Goal: Task Accomplishment & Management: Manage account settings

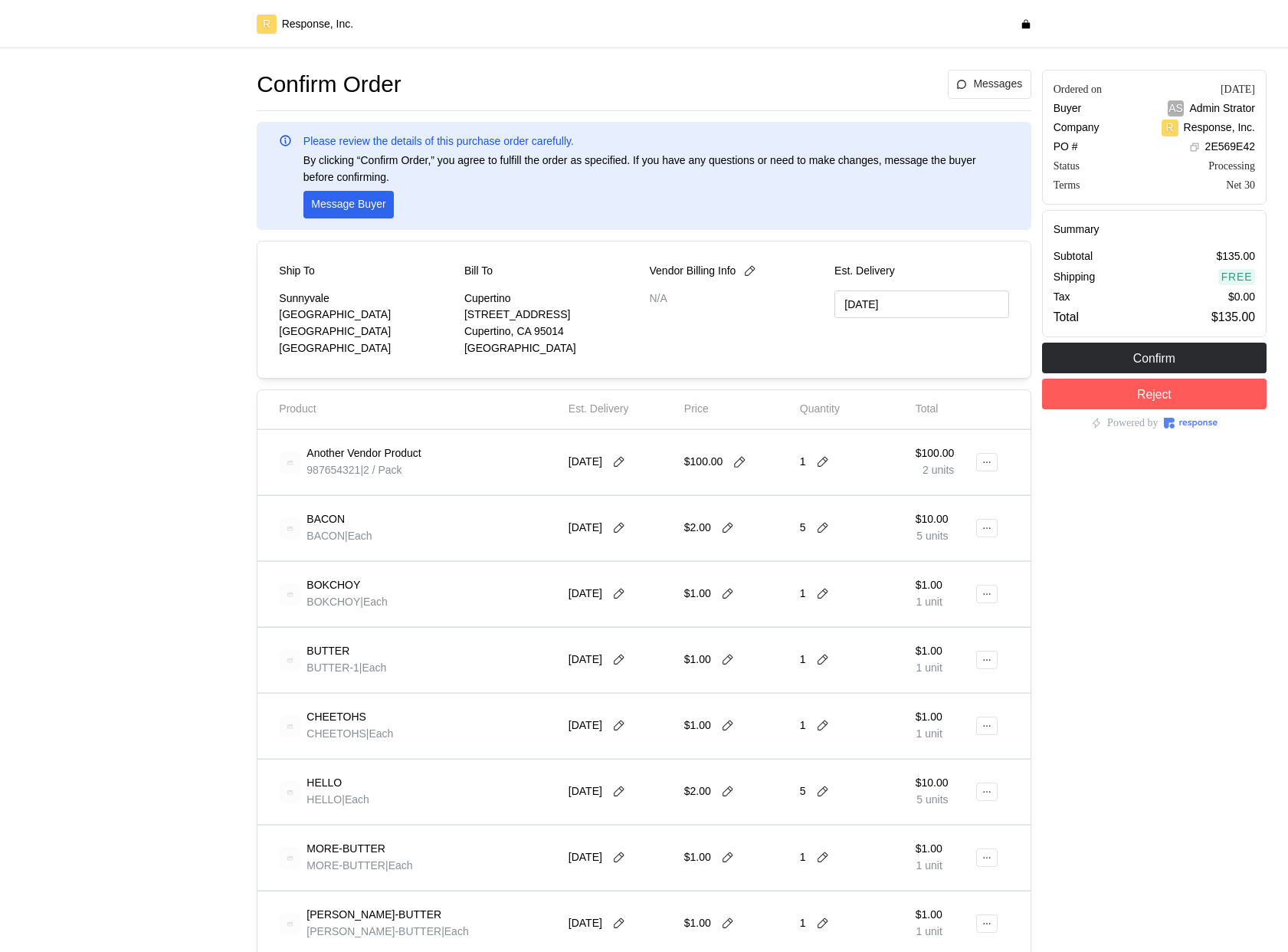
type input "[DATE]"
click at [743, 467] on icon at bounding box center [739, 462] width 14 height 14
type input "1"
type input "10/20/2025"
click at [735, 469] on icon at bounding box center [739, 462] width 14 height 14
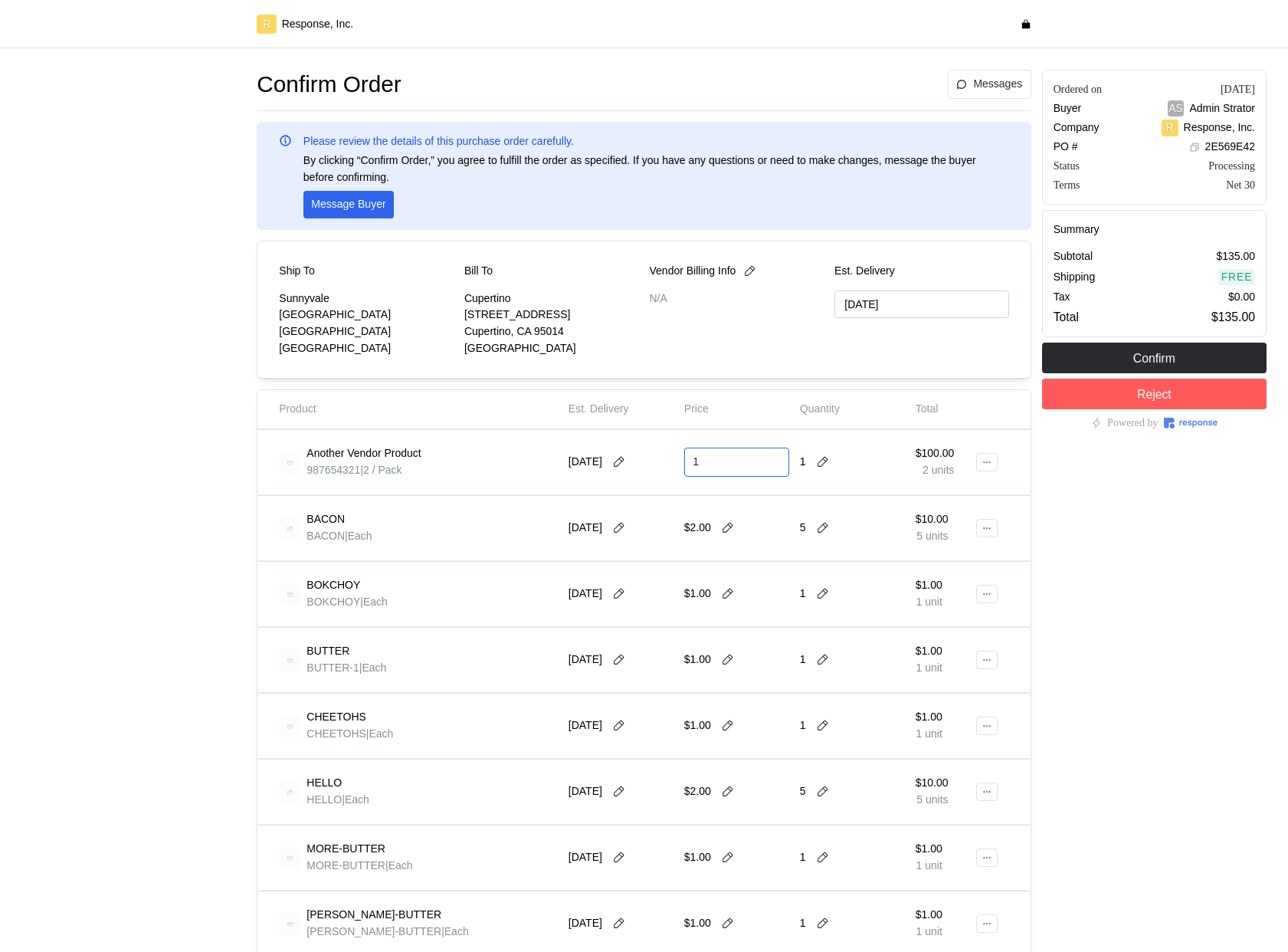
type input "1"
type input "[DATE]"
click at [742, 464] on icon at bounding box center [740, 462] width 11 height 11
type input "1"
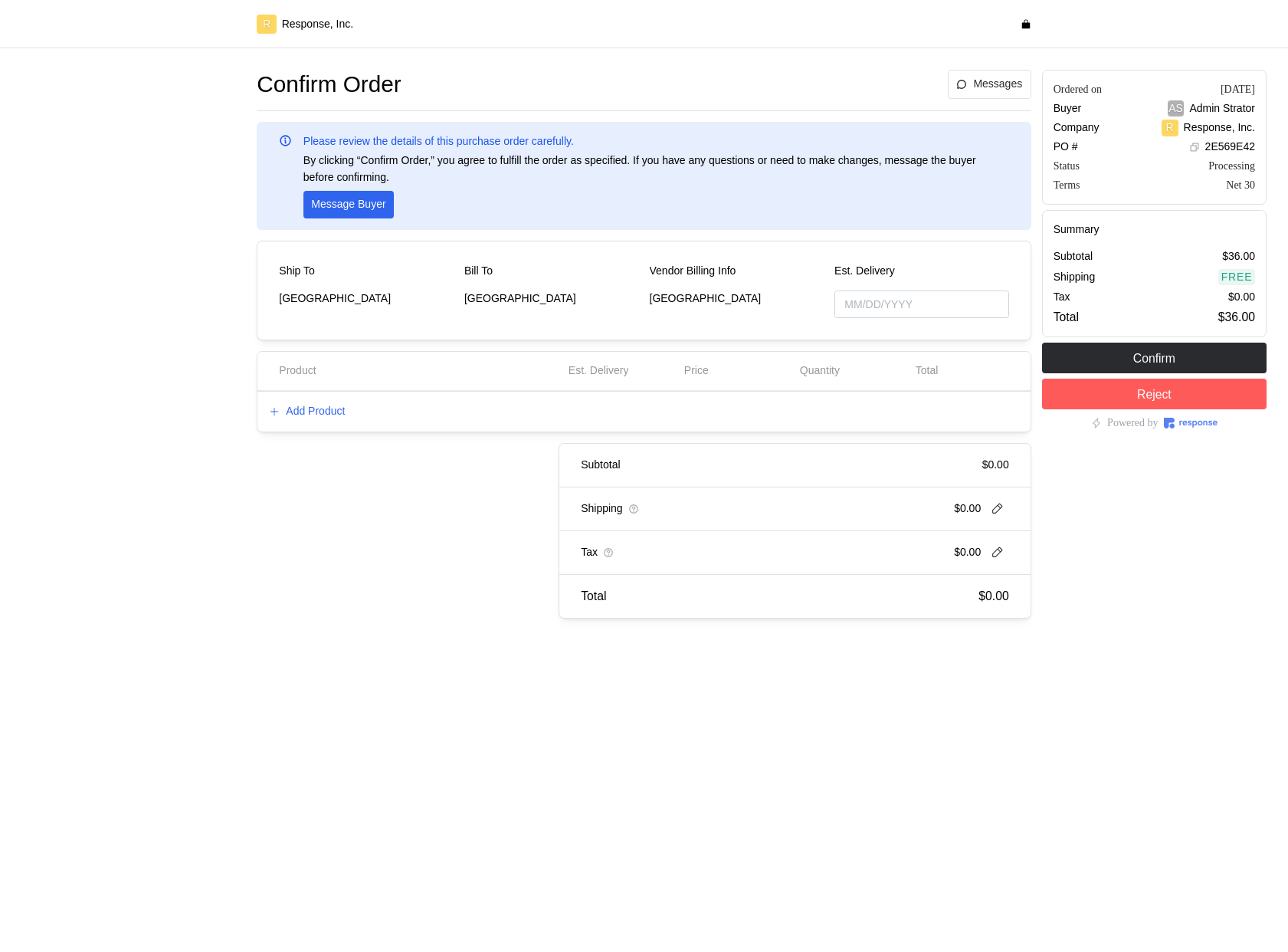
type input "[DATE]"
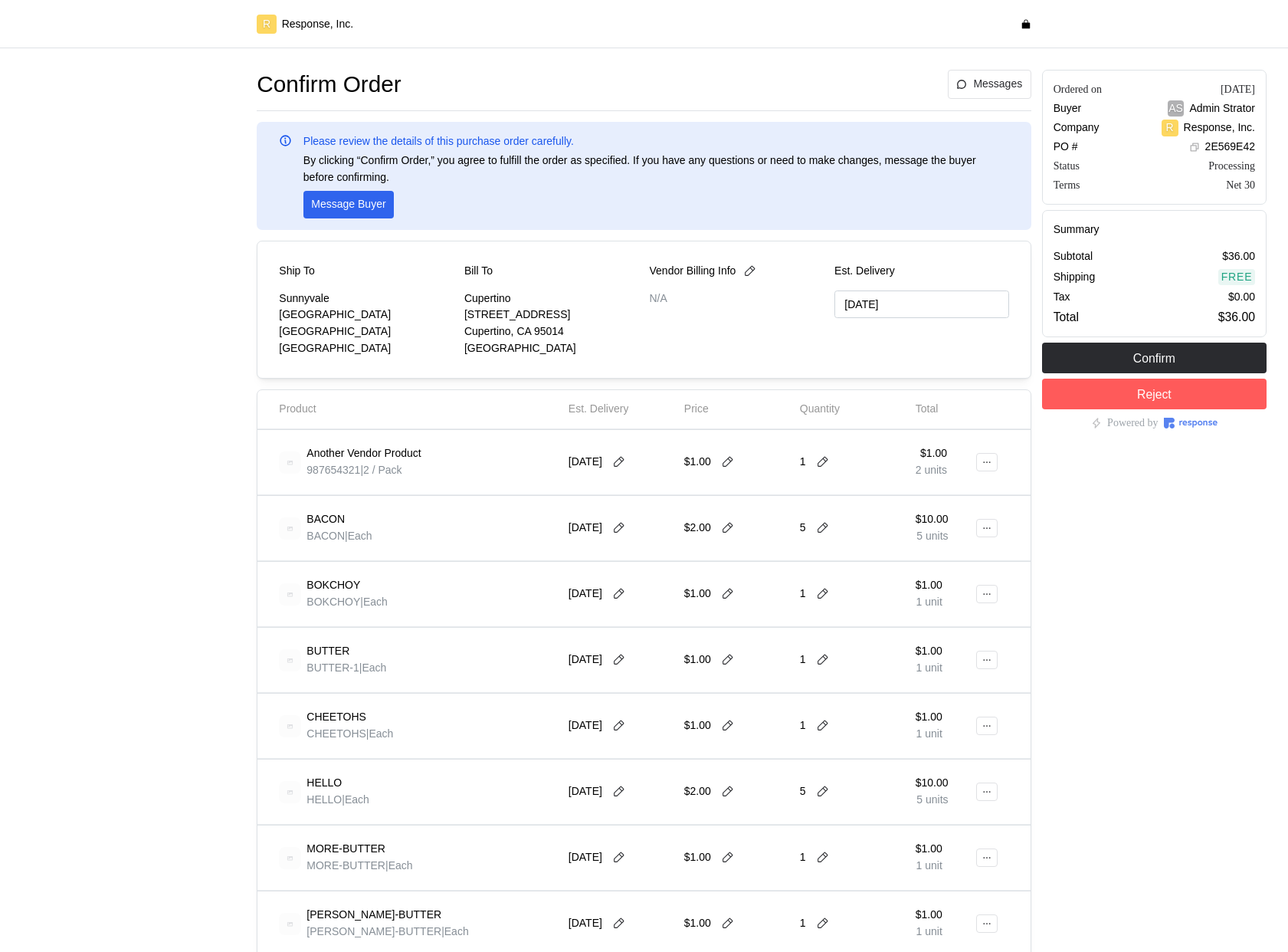
type input "[DATE]"
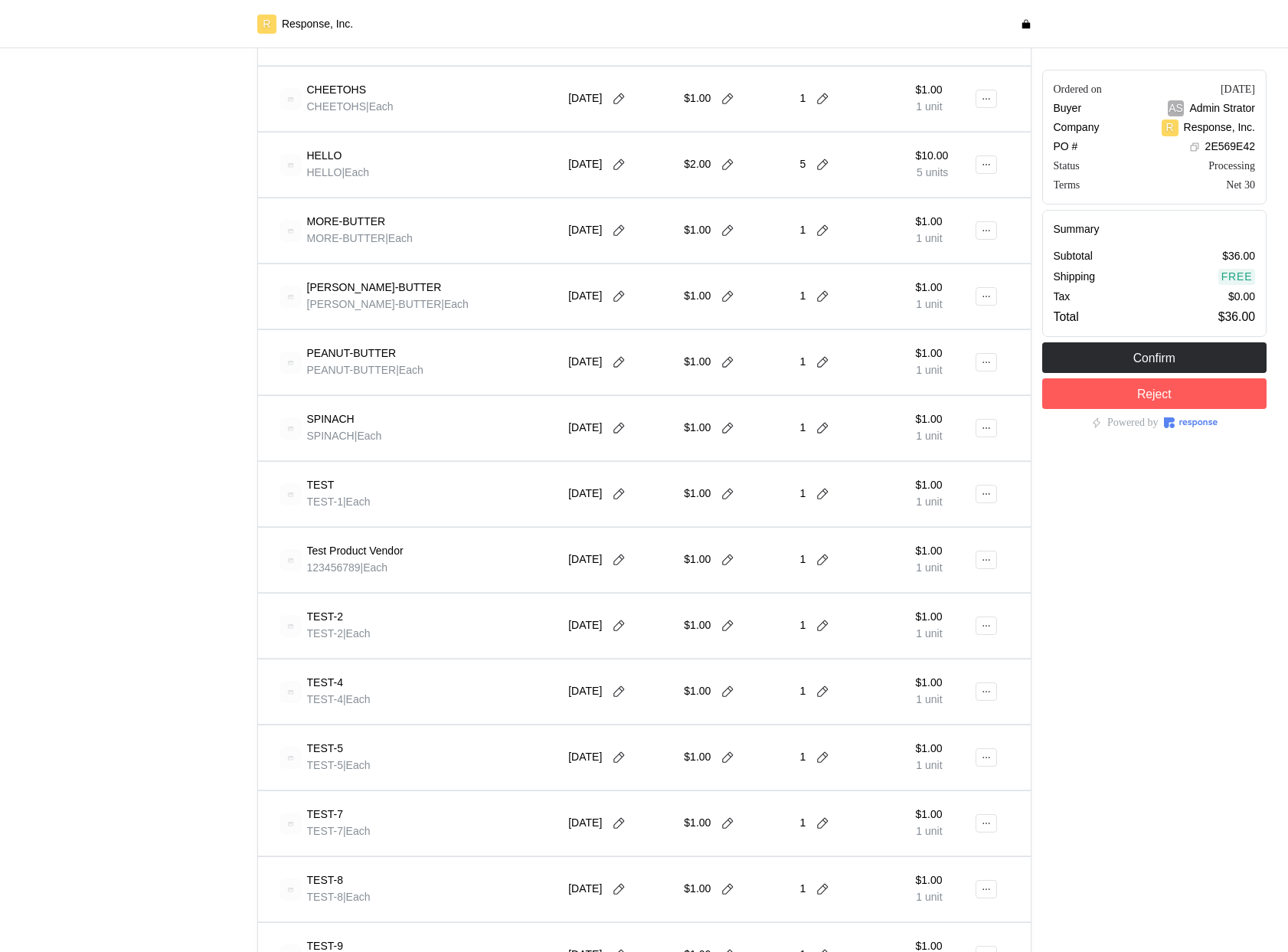
scroll to position [551, 0]
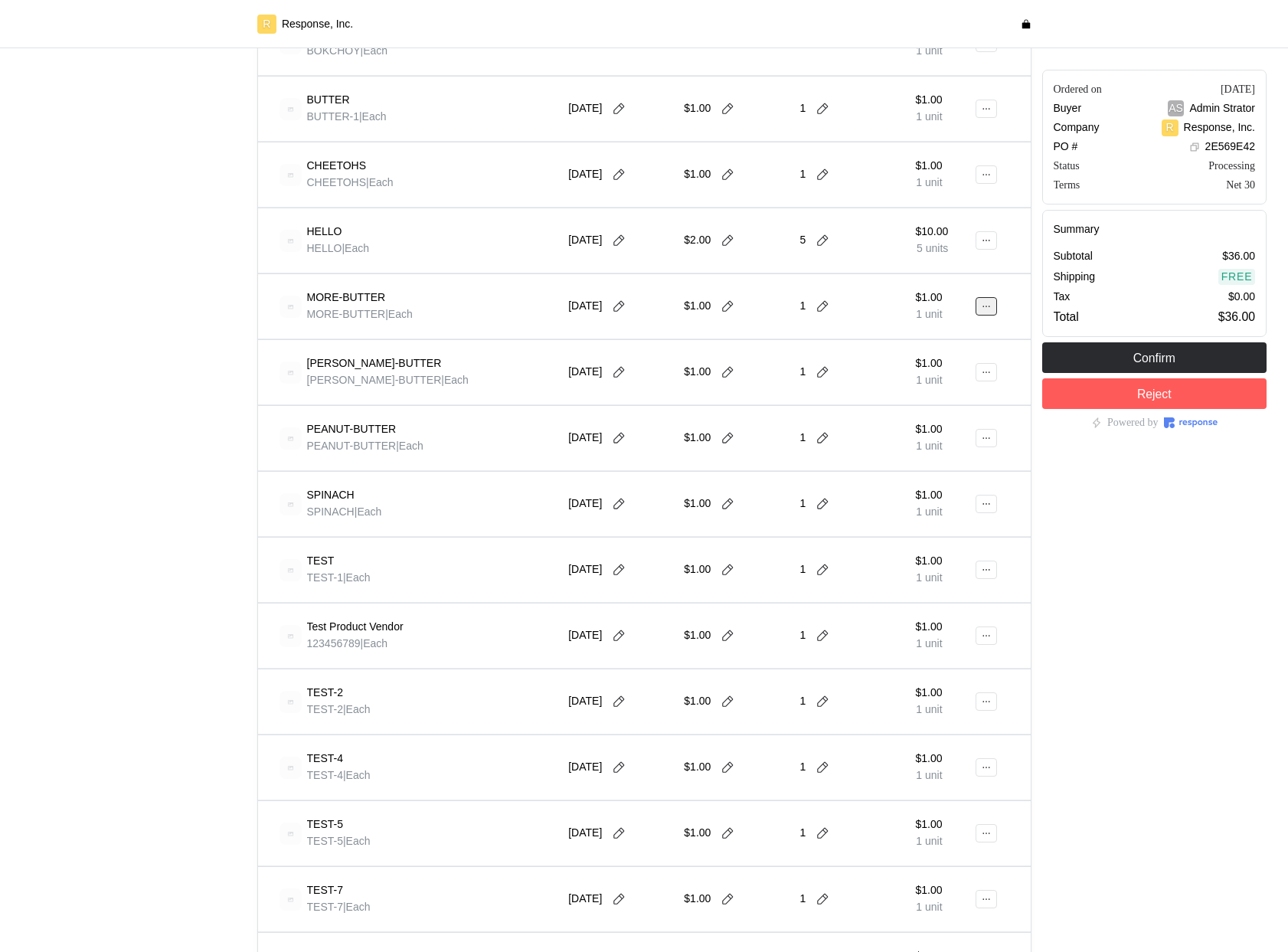
click at [985, 308] on icon at bounding box center [986, 306] width 11 height 11
click at [949, 335] on p "Edit" at bounding box center [936, 339] width 98 height 17
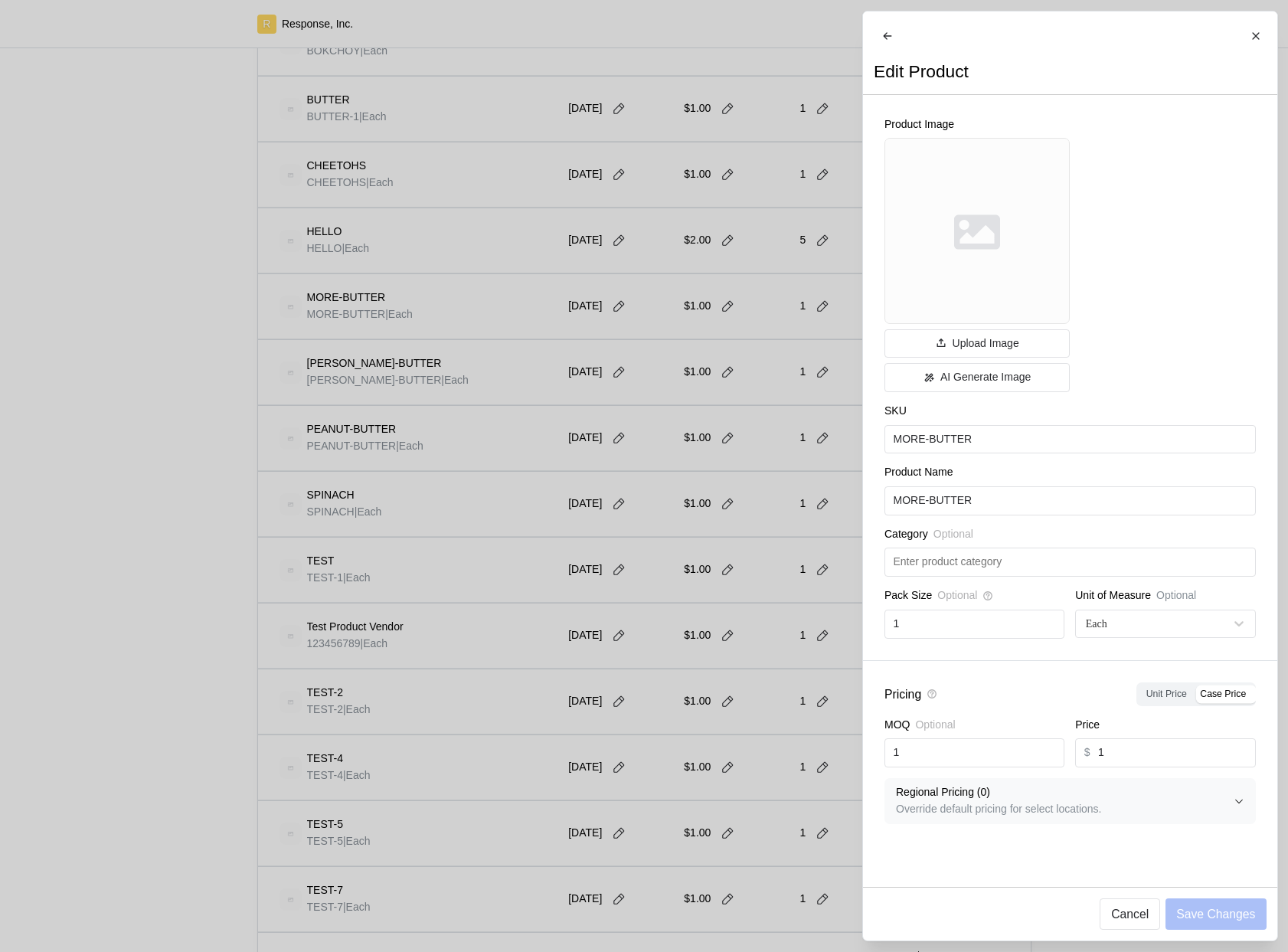
click at [761, 418] on div at bounding box center [644, 476] width 1288 height 952
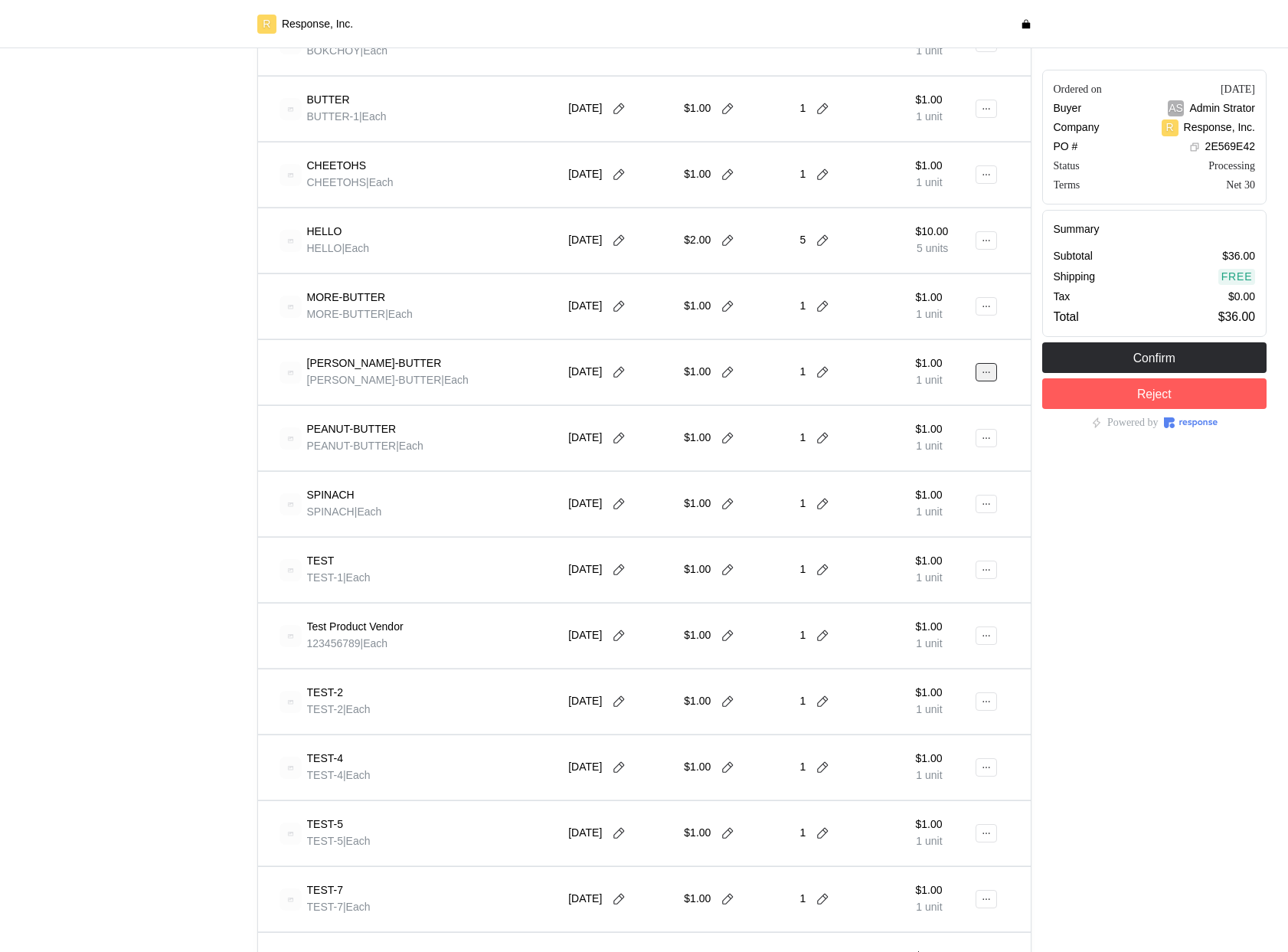
click at [986, 370] on icon at bounding box center [986, 372] width 11 height 11
click at [933, 411] on p "Edit" at bounding box center [936, 404] width 98 height 17
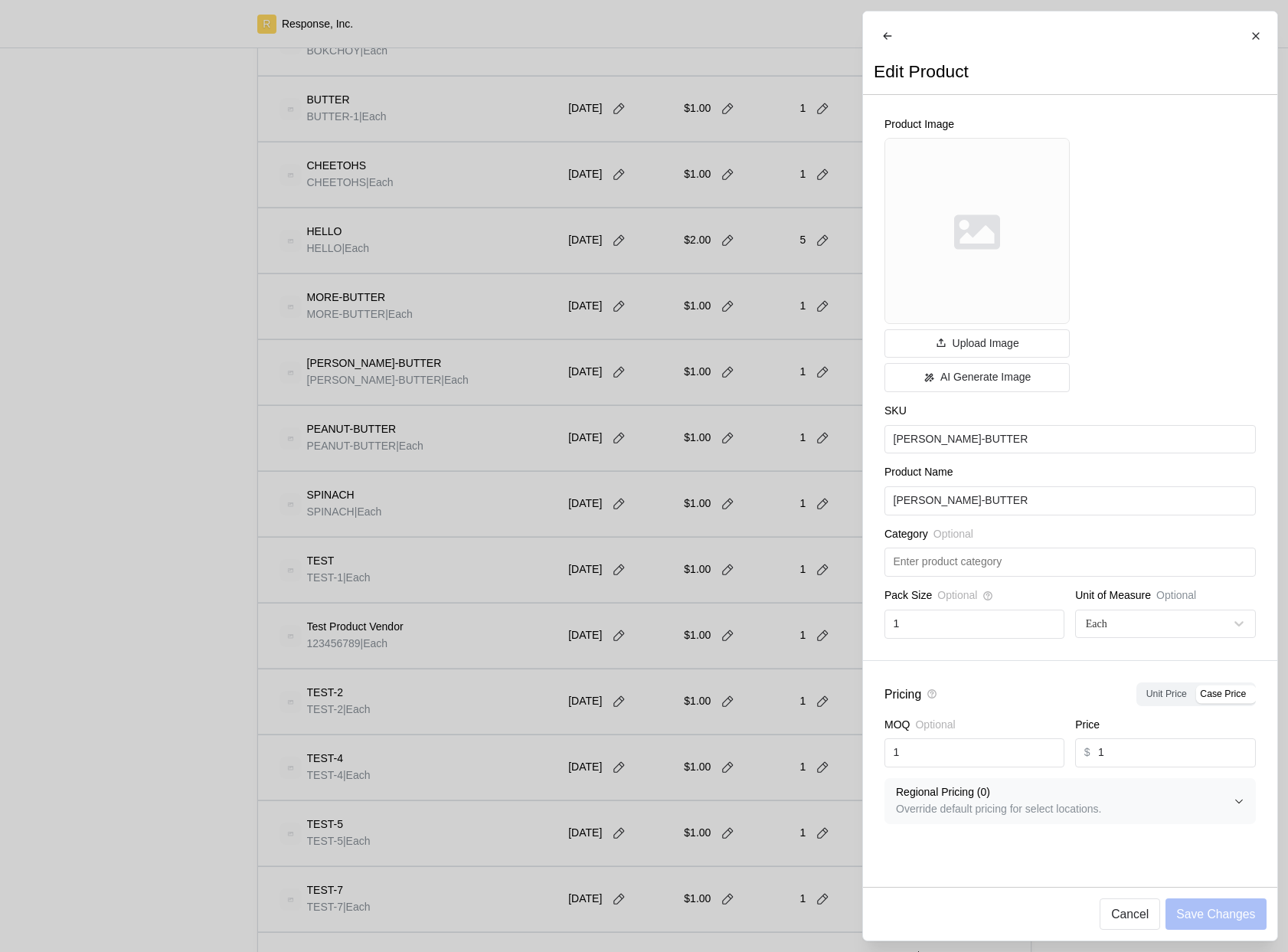
click at [674, 485] on div at bounding box center [644, 476] width 1288 height 952
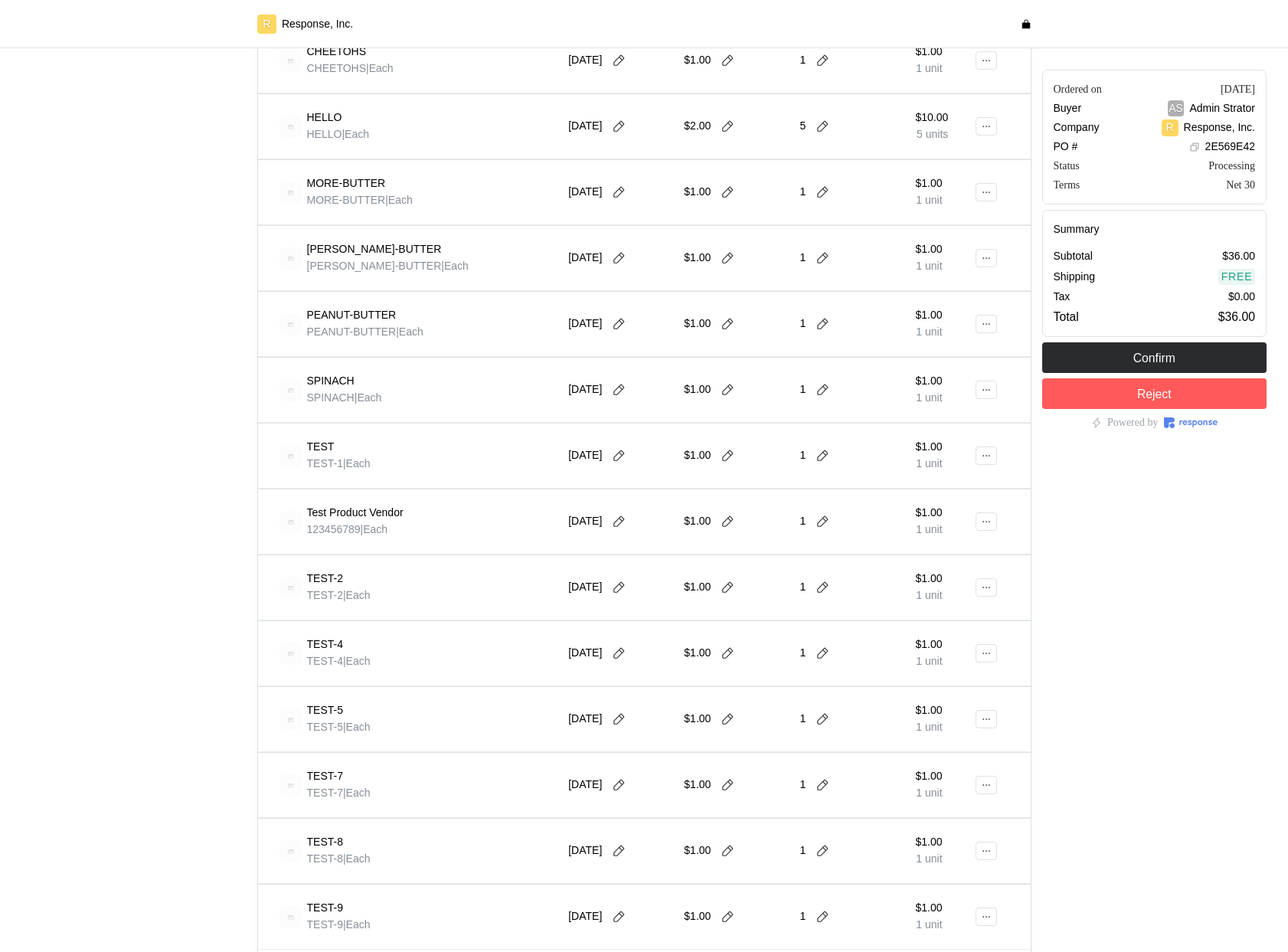
scroll to position [823, 0]
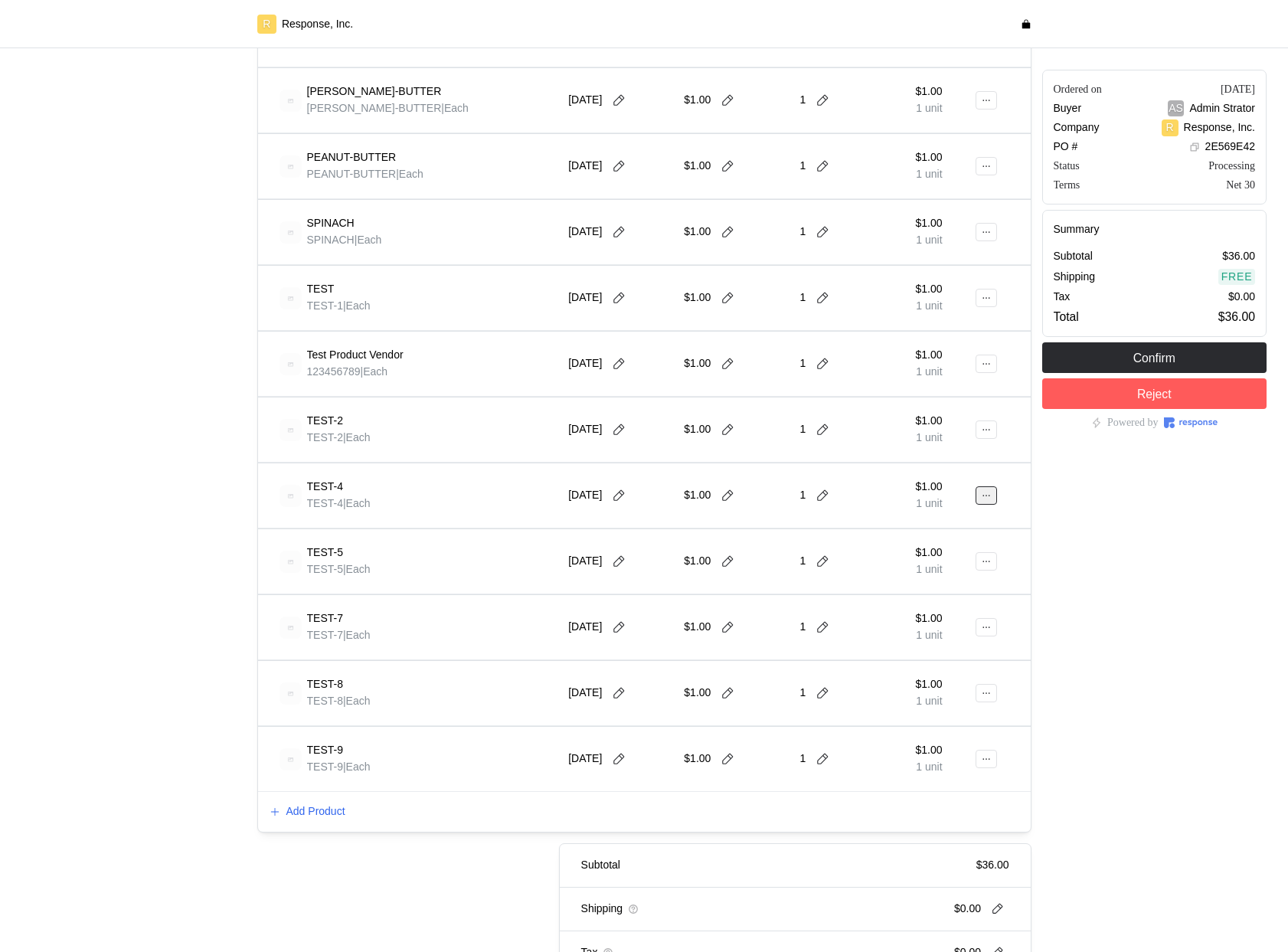
click at [985, 497] on icon at bounding box center [986, 496] width 11 height 11
click at [957, 525] on p "Edit" at bounding box center [936, 528] width 98 height 17
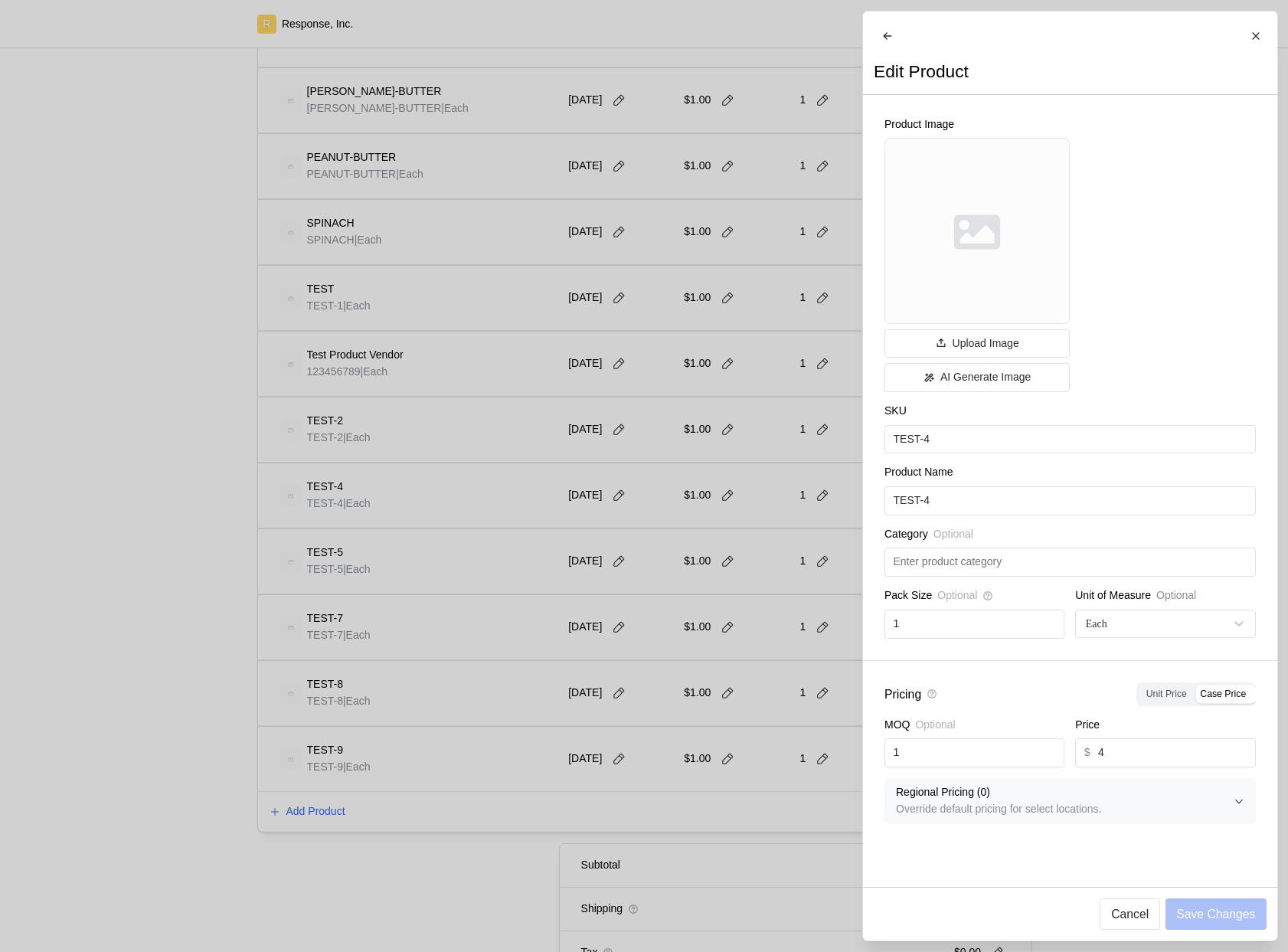
click at [719, 576] on div at bounding box center [644, 476] width 1288 height 952
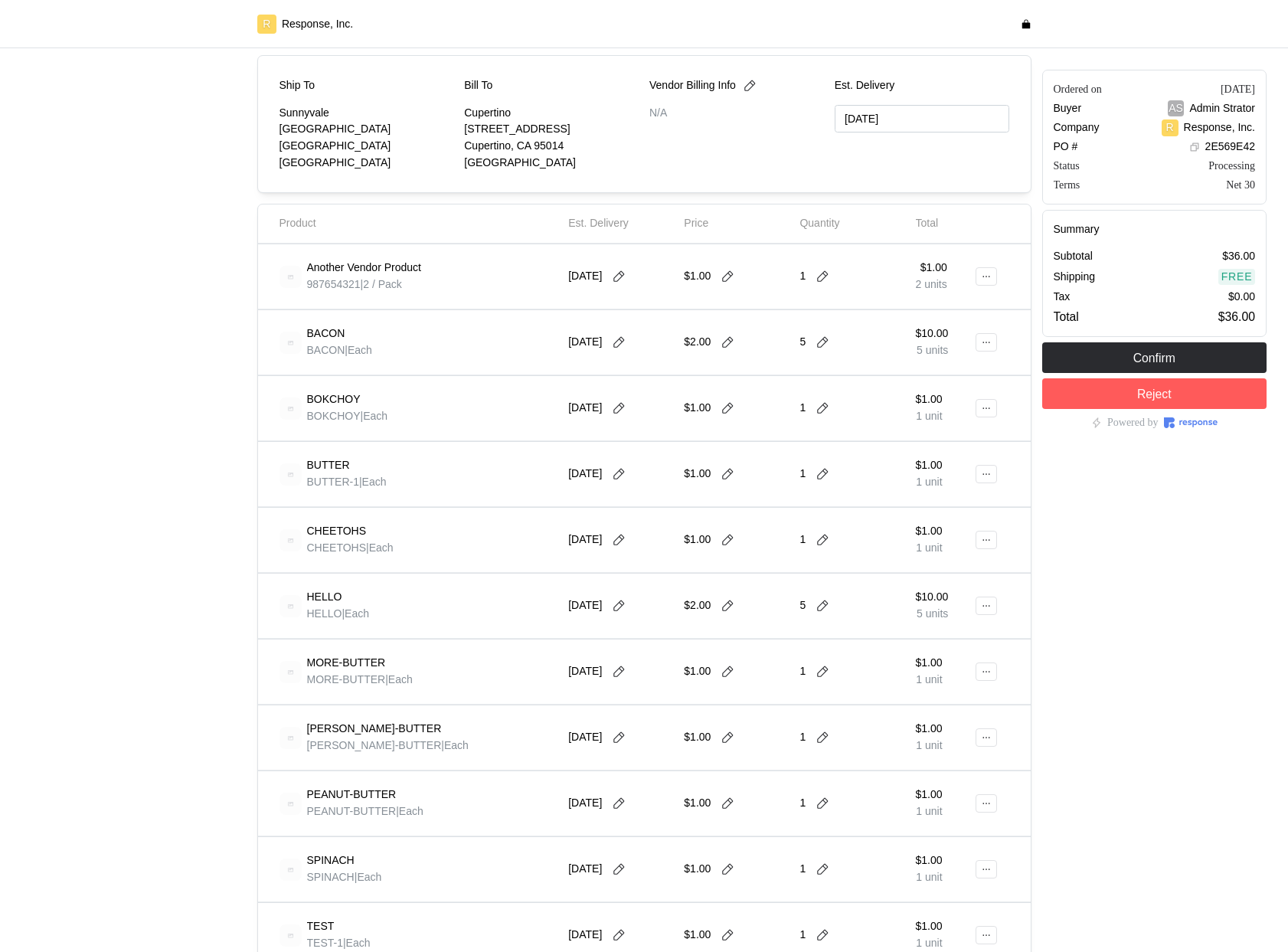
scroll to position [98, 0]
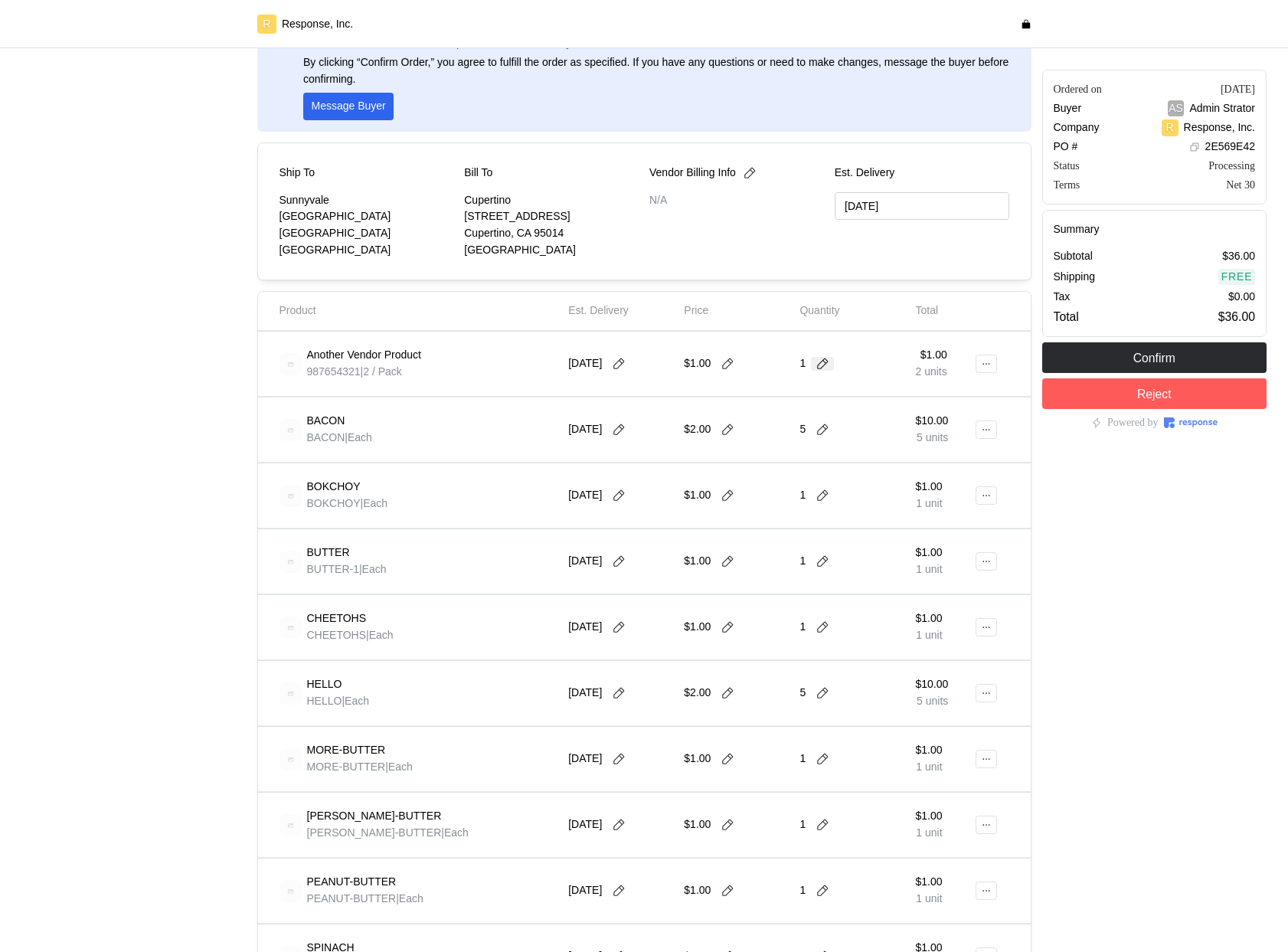
click at [821, 370] on icon at bounding box center [822, 364] width 14 height 14
click at [852, 441] on div "2 $2.00" at bounding box center [880, 446] width 138 height 17
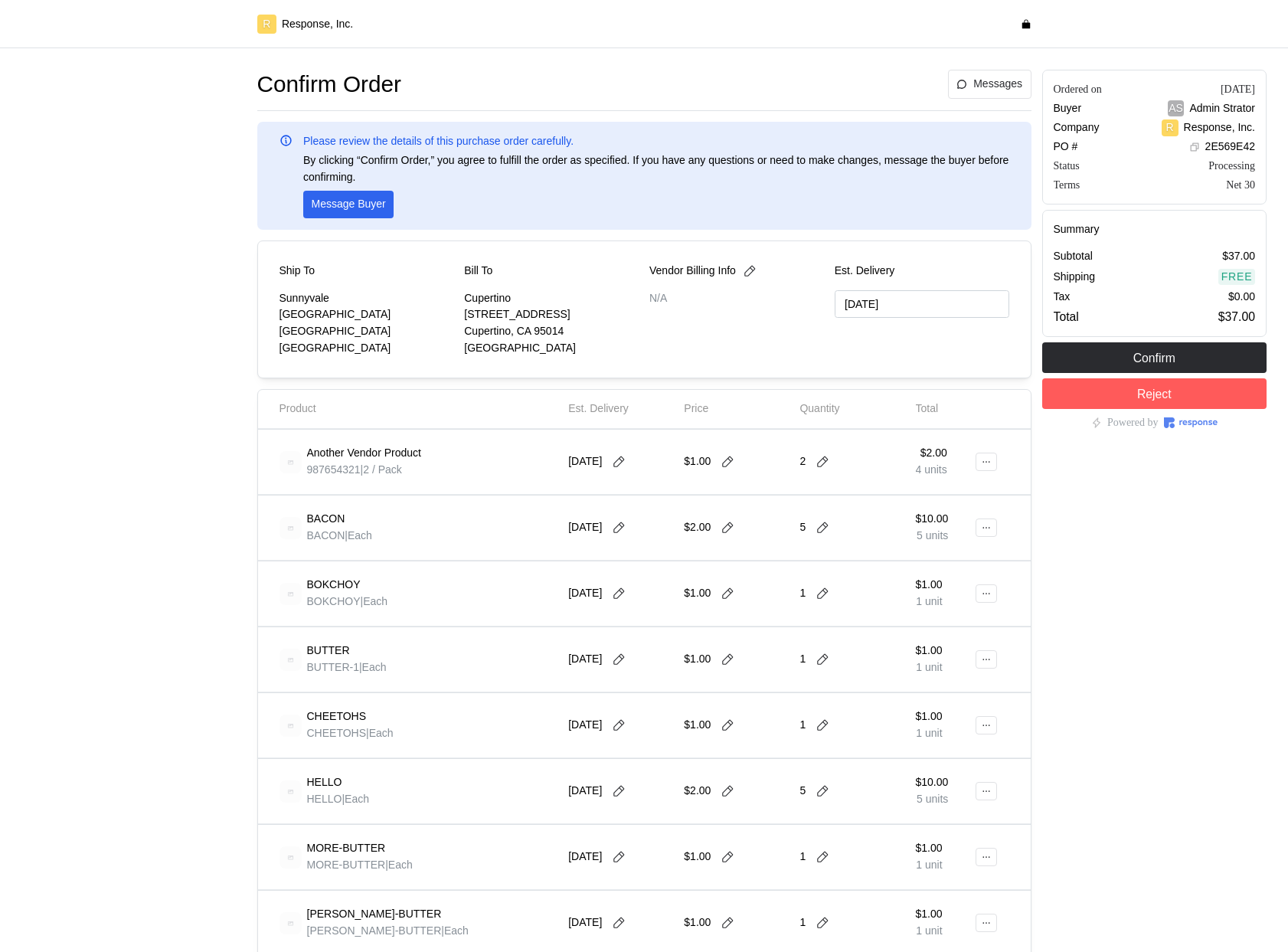
type input "[DATE]"
click at [625, 460] on icon at bounding box center [619, 462] width 14 height 14
click at [655, 637] on button "24" at bounding box center [651, 642] width 28 height 28
type input "[DATE]"
click at [109, 501] on div at bounding box center [134, 955] width 236 height 1782
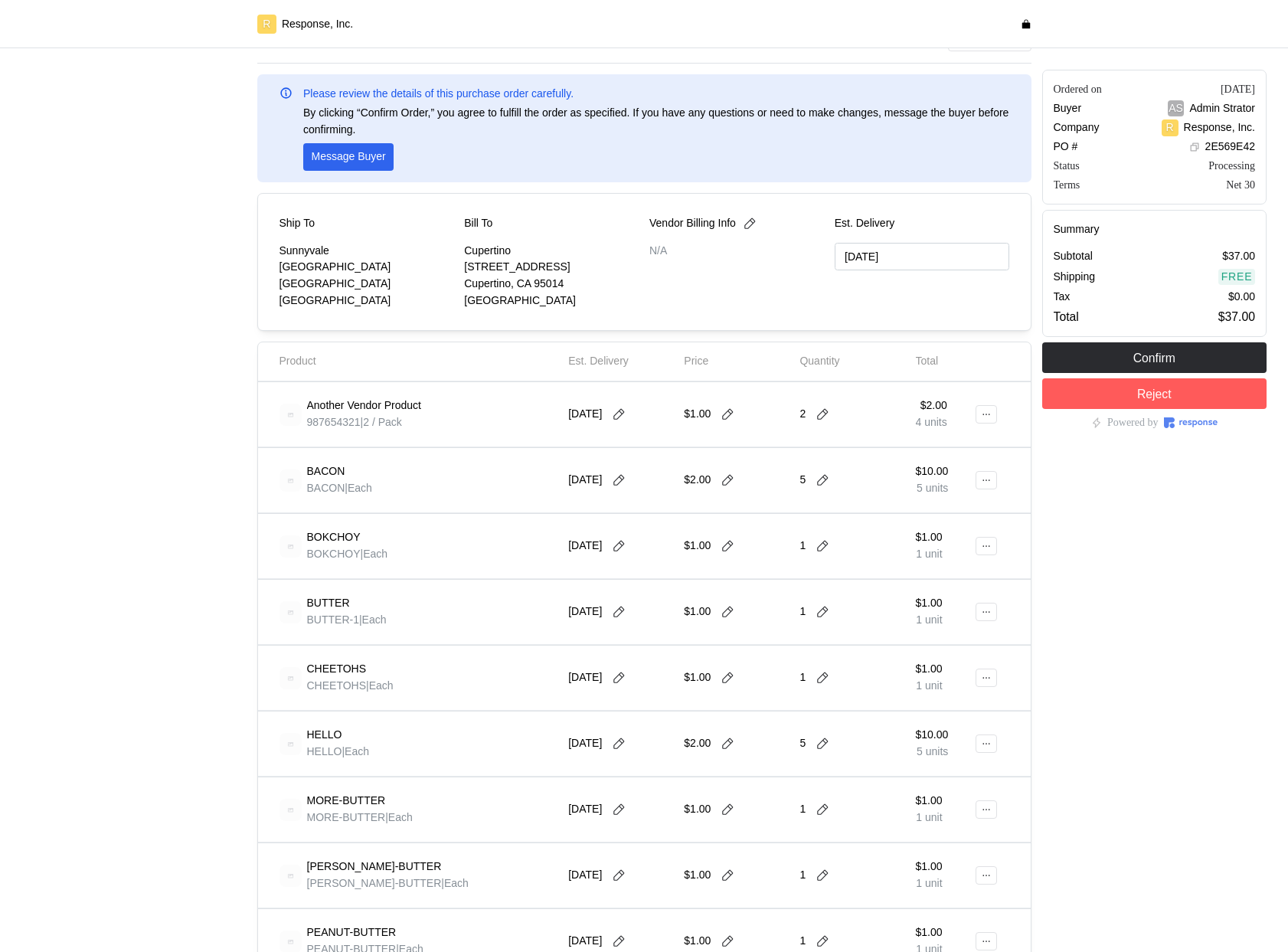
scroll to position [68, 0]
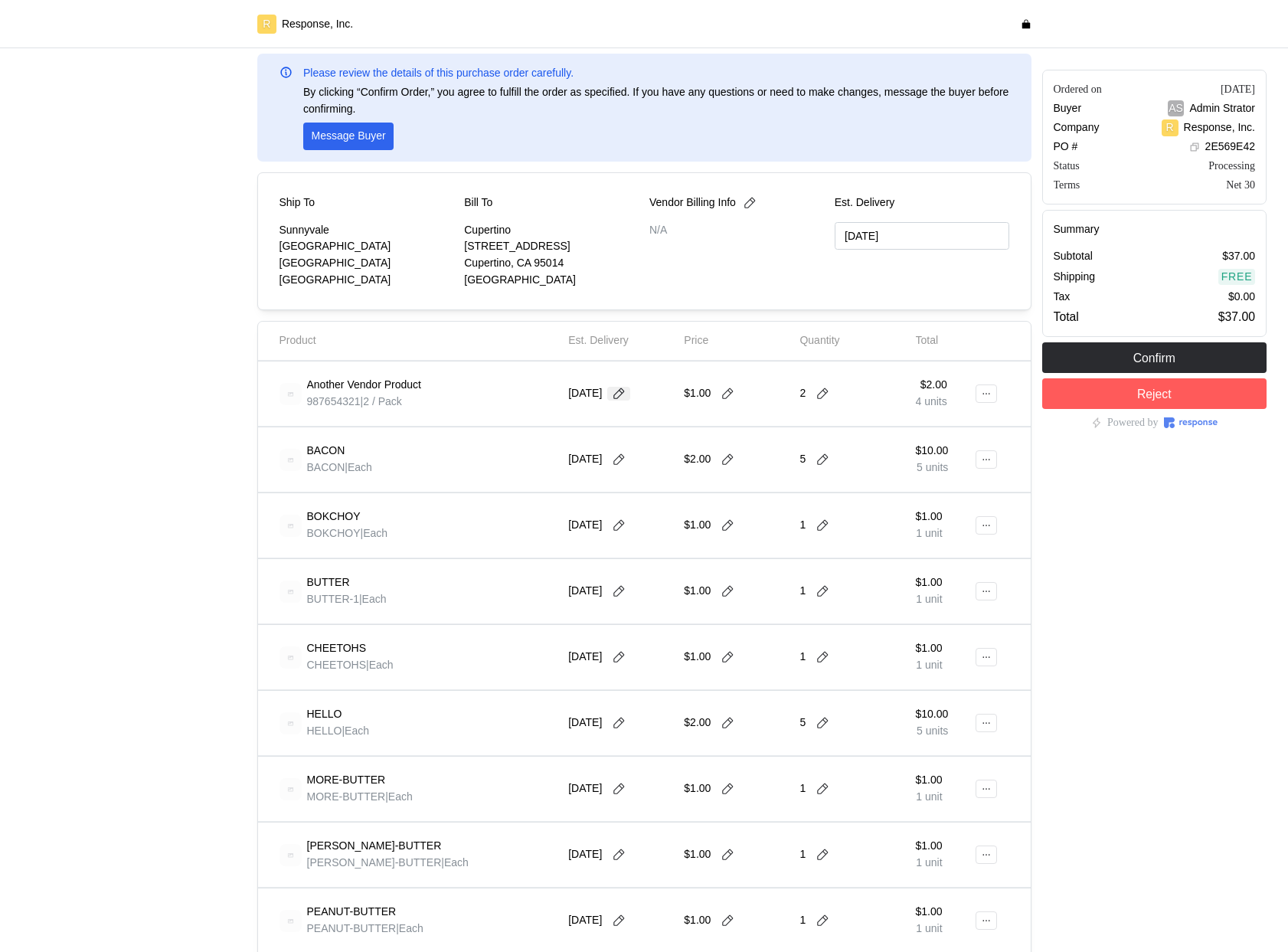
click at [626, 393] on icon at bounding box center [619, 393] width 14 height 14
click at [198, 656] on div at bounding box center [134, 887] width 236 height 1782
click at [991, 393] on icon at bounding box center [986, 393] width 11 height 11
click at [594, 401] on div "[DATE]" at bounding box center [620, 393] width 105 height 43
click at [982, 401] on button at bounding box center [986, 394] width 21 height 19
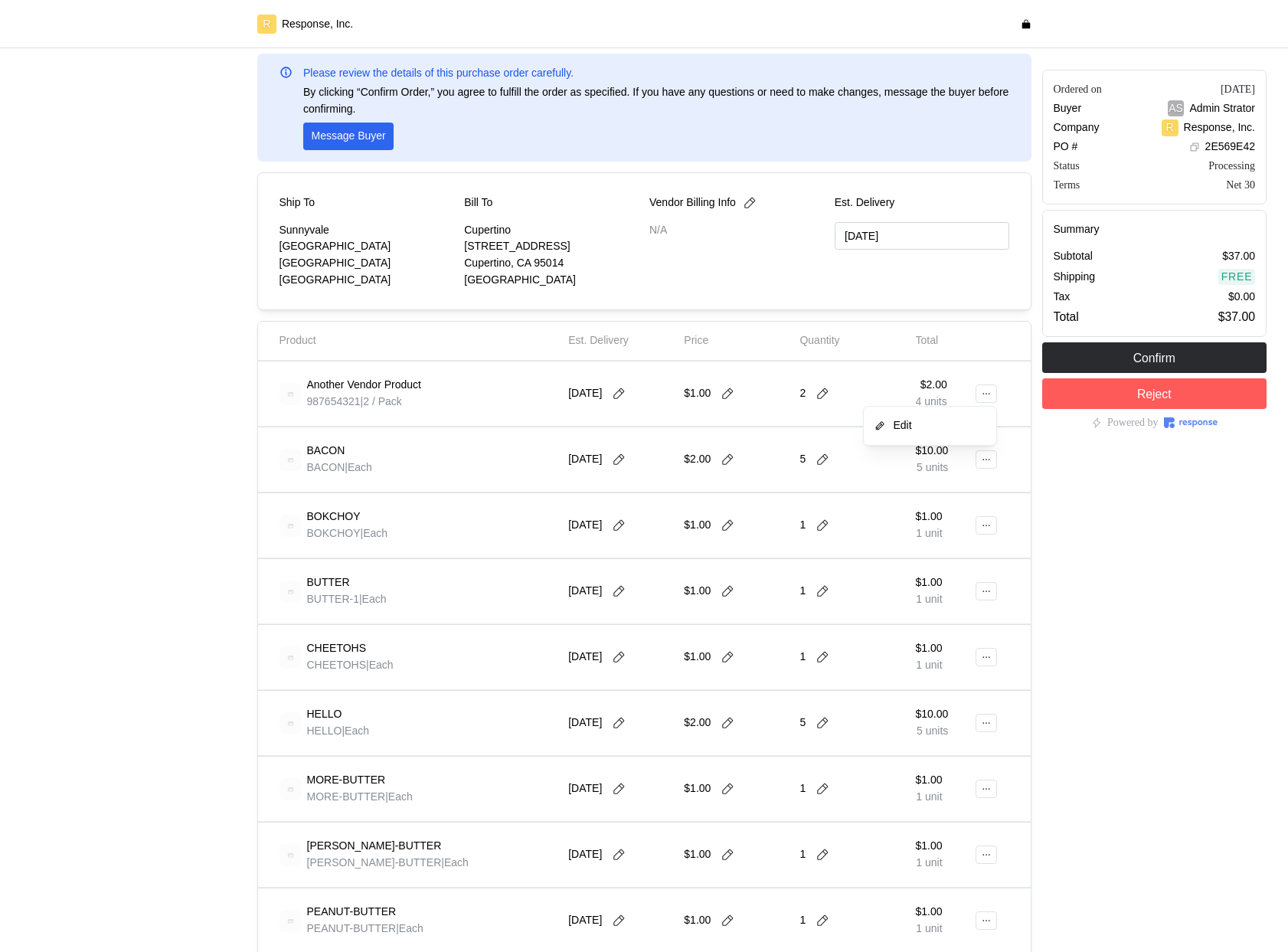
click at [931, 429] on p "Edit" at bounding box center [936, 426] width 98 height 17
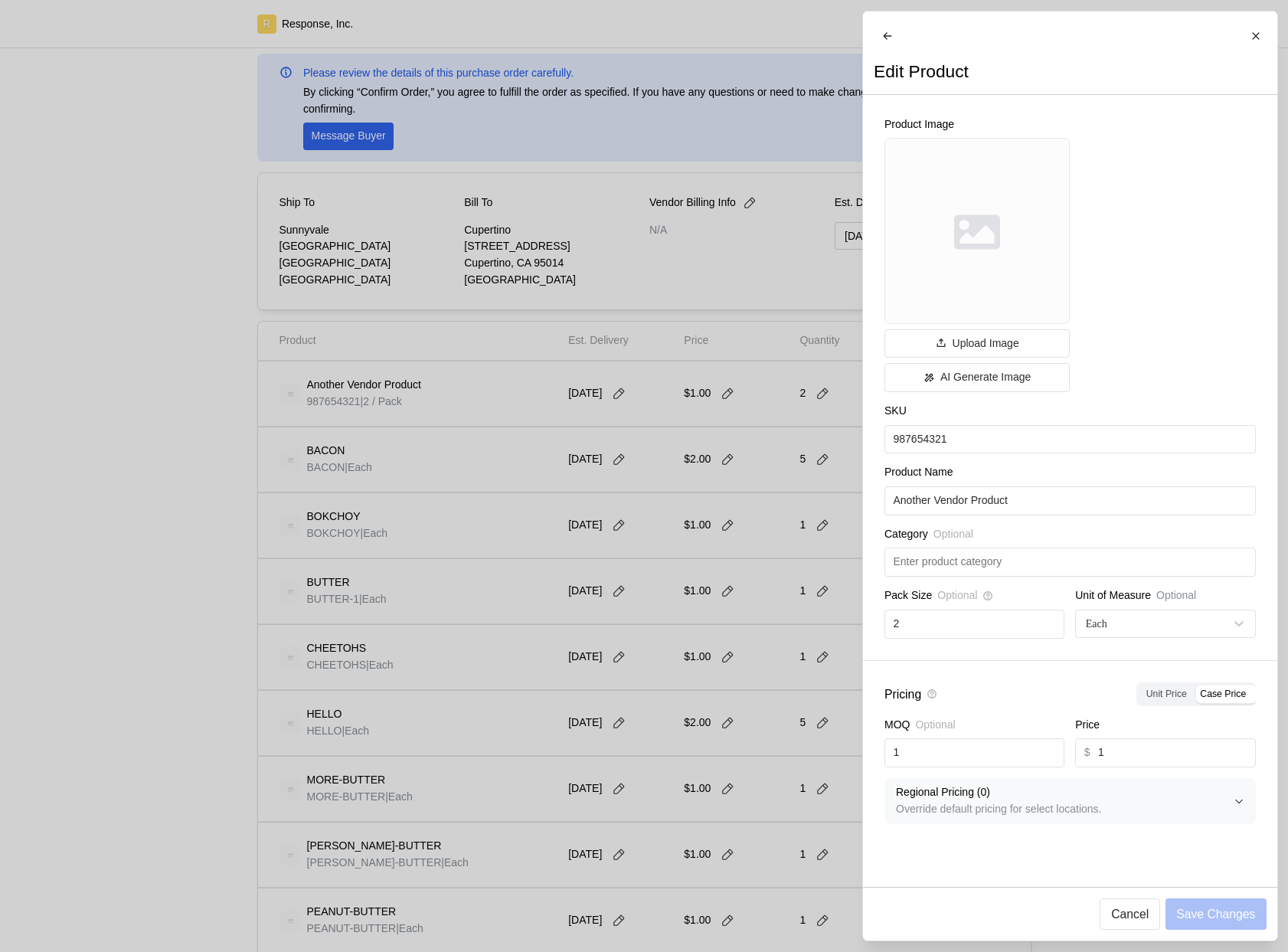
click at [614, 500] on div at bounding box center [644, 476] width 1288 height 952
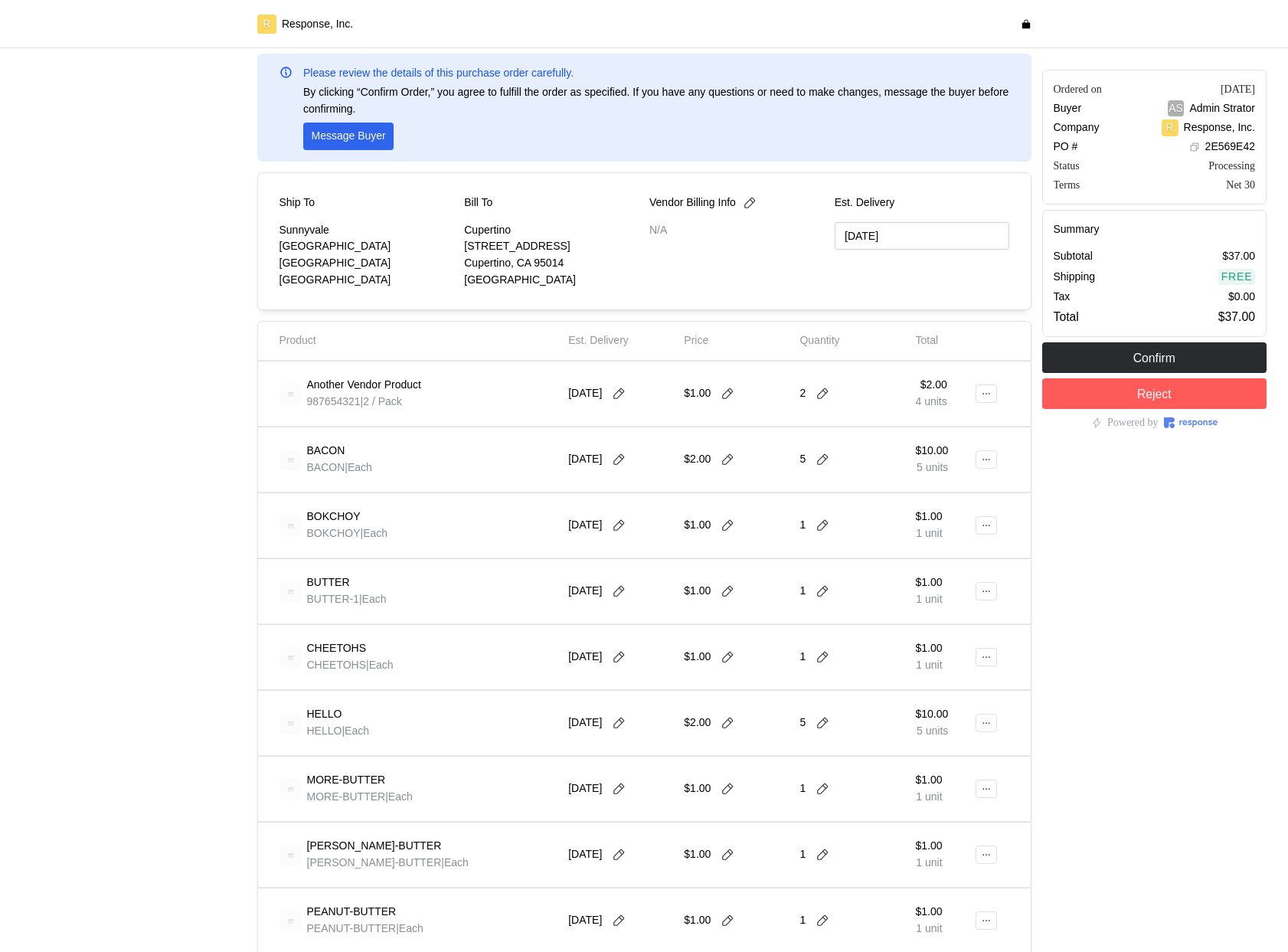
click at [140, 410] on div at bounding box center [134, 887] width 236 height 1782
click at [630, 392] on button at bounding box center [618, 393] width 23 height 14
click at [947, 546] on div "$1.00 1 unit" at bounding box center [945, 525] width 59 height 43
click at [623, 388] on icon at bounding box center [619, 393] width 14 height 14
click at [195, 502] on div at bounding box center [134, 887] width 236 height 1782
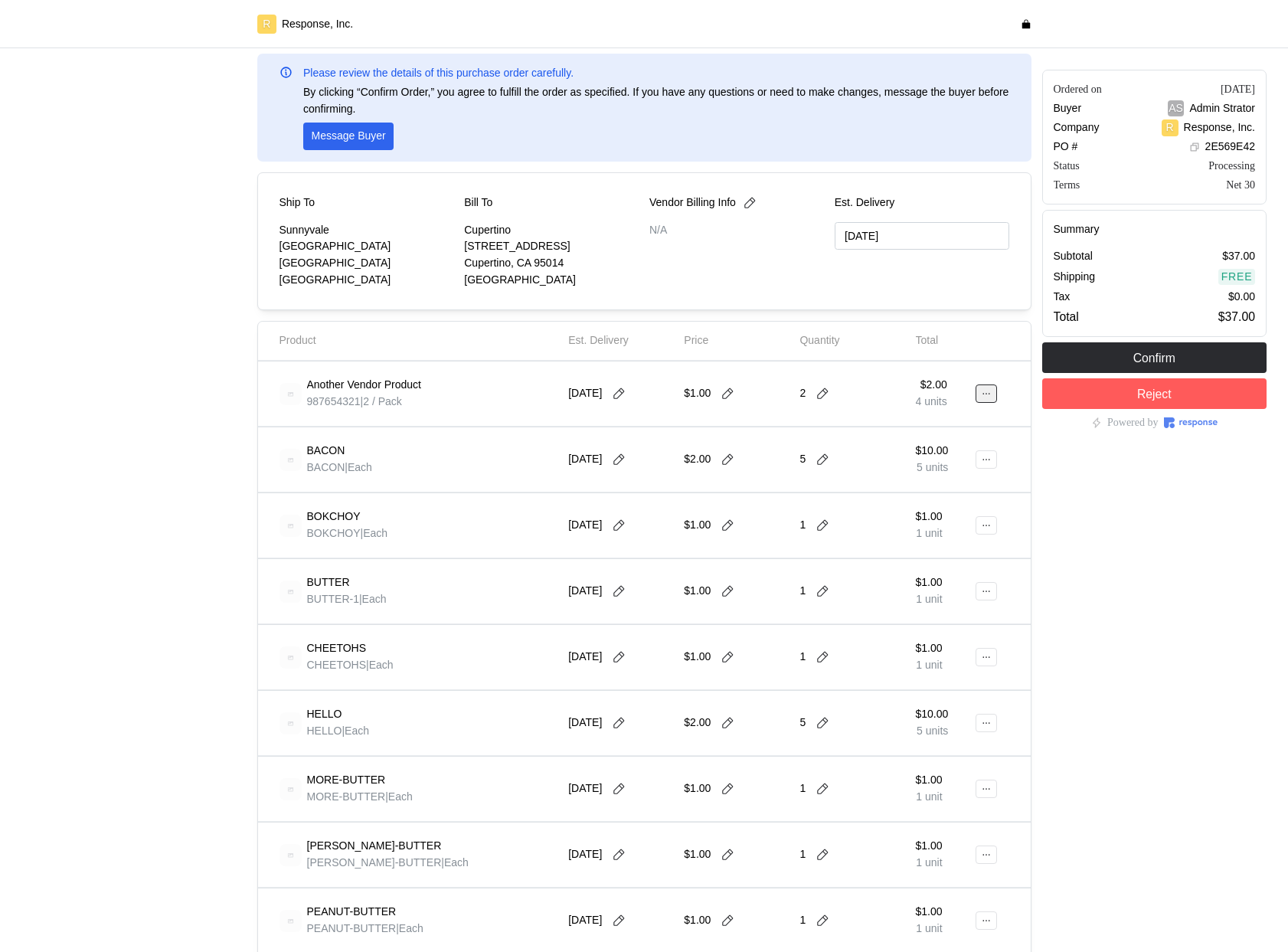
click at [985, 389] on icon at bounding box center [986, 393] width 11 height 11
click at [933, 430] on p "Edit" at bounding box center [936, 426] width 98 height 17
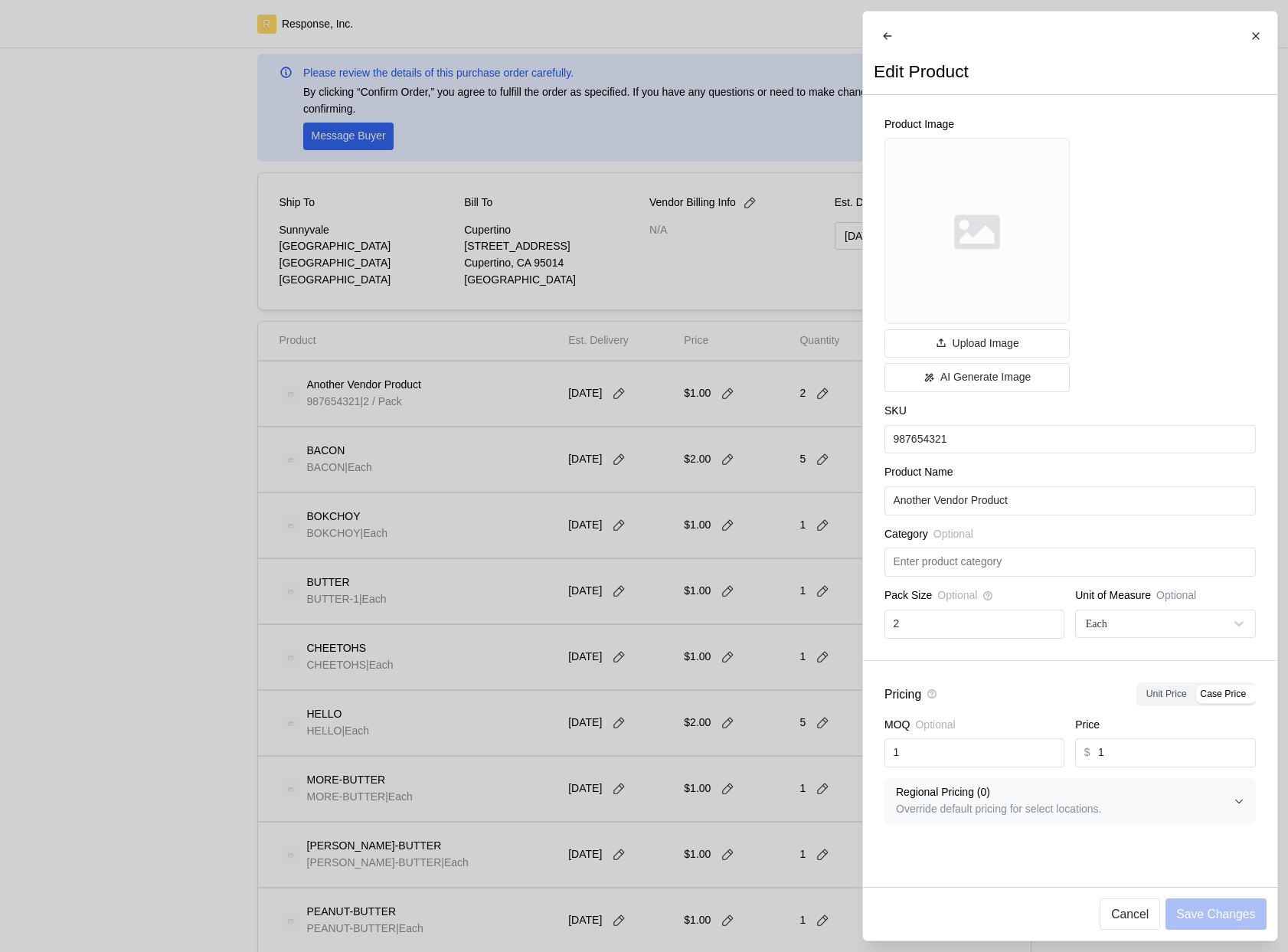
click at [736, 519] on div at bounding box center [644, 476] width 1288 height 952
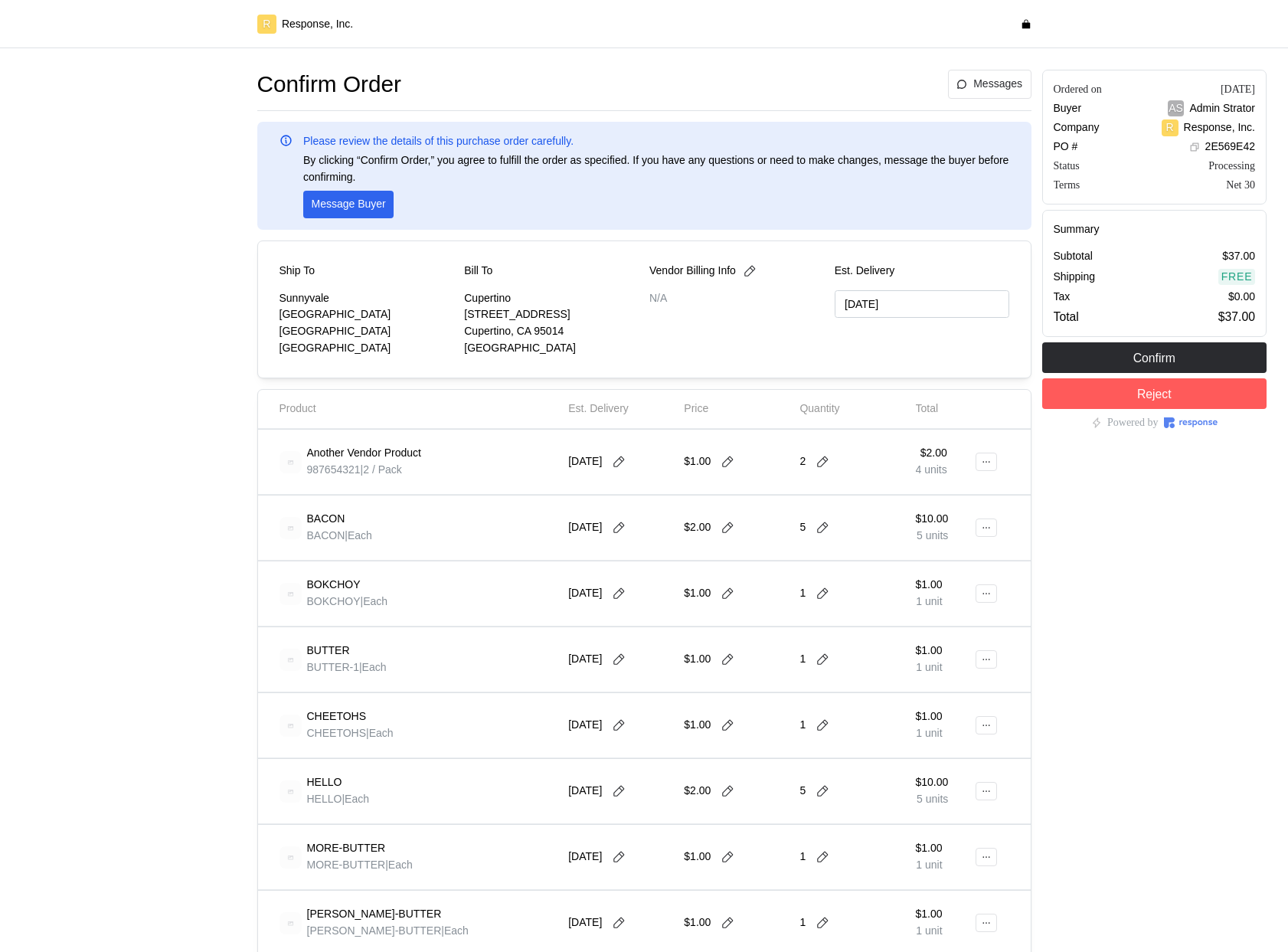
type input "[DATE]"
click at [823, 460] on icon at bounding box center [822, 462] width 14 height 14
click at [836, 543] on div "3 $3.00" at bounding box center [880, 544] width 138 height 17
click at [726, 464] on icon at bounding box center [727, 462] width 14 height 14
type input "12"
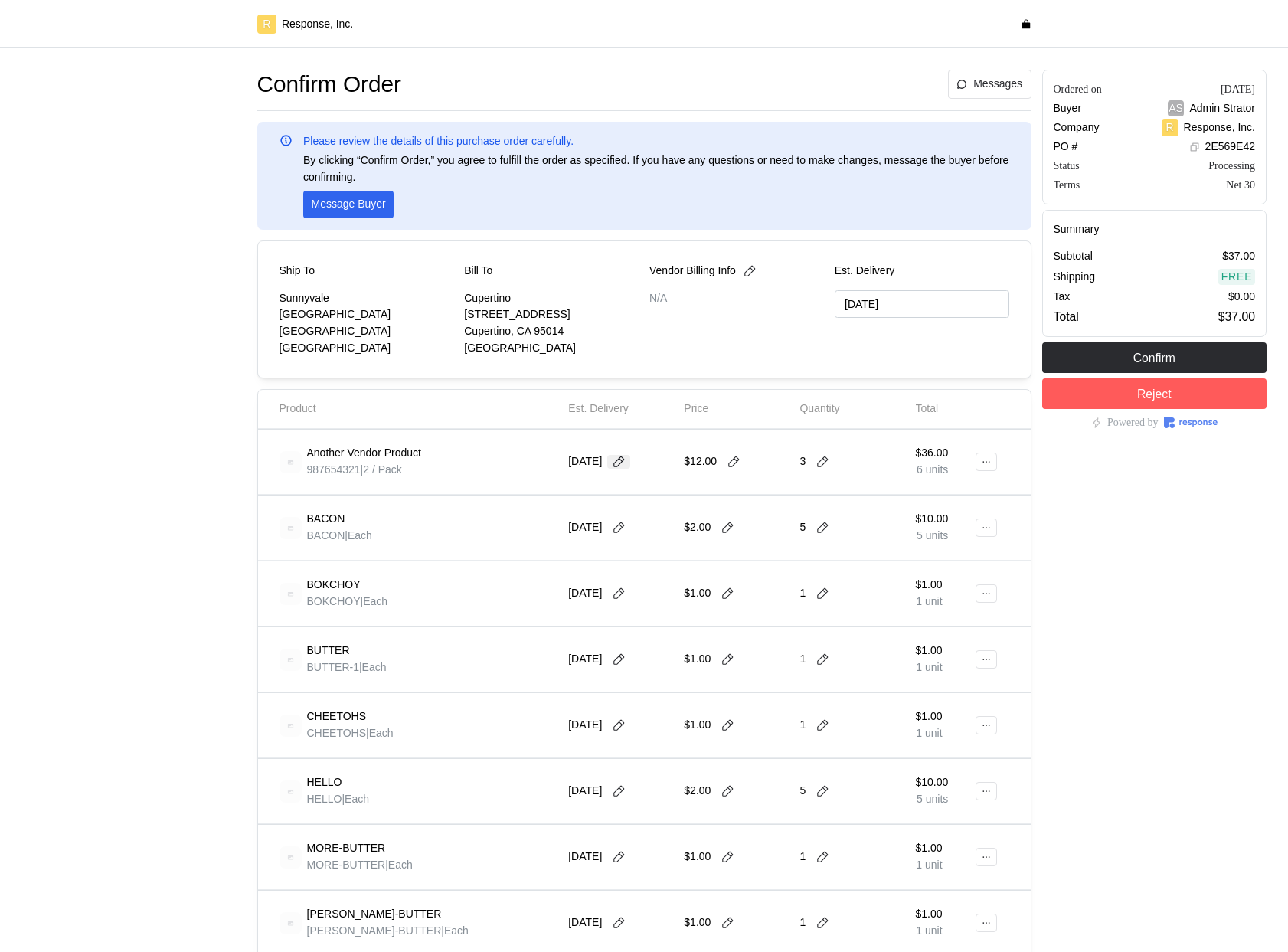
click at [625, 462] on icon at bounding box center [619, 462] width 14 height 14
click at [627, 667] on button "30" at bounding box center [622, 671] width 28 height 28
type input "[DATE]"
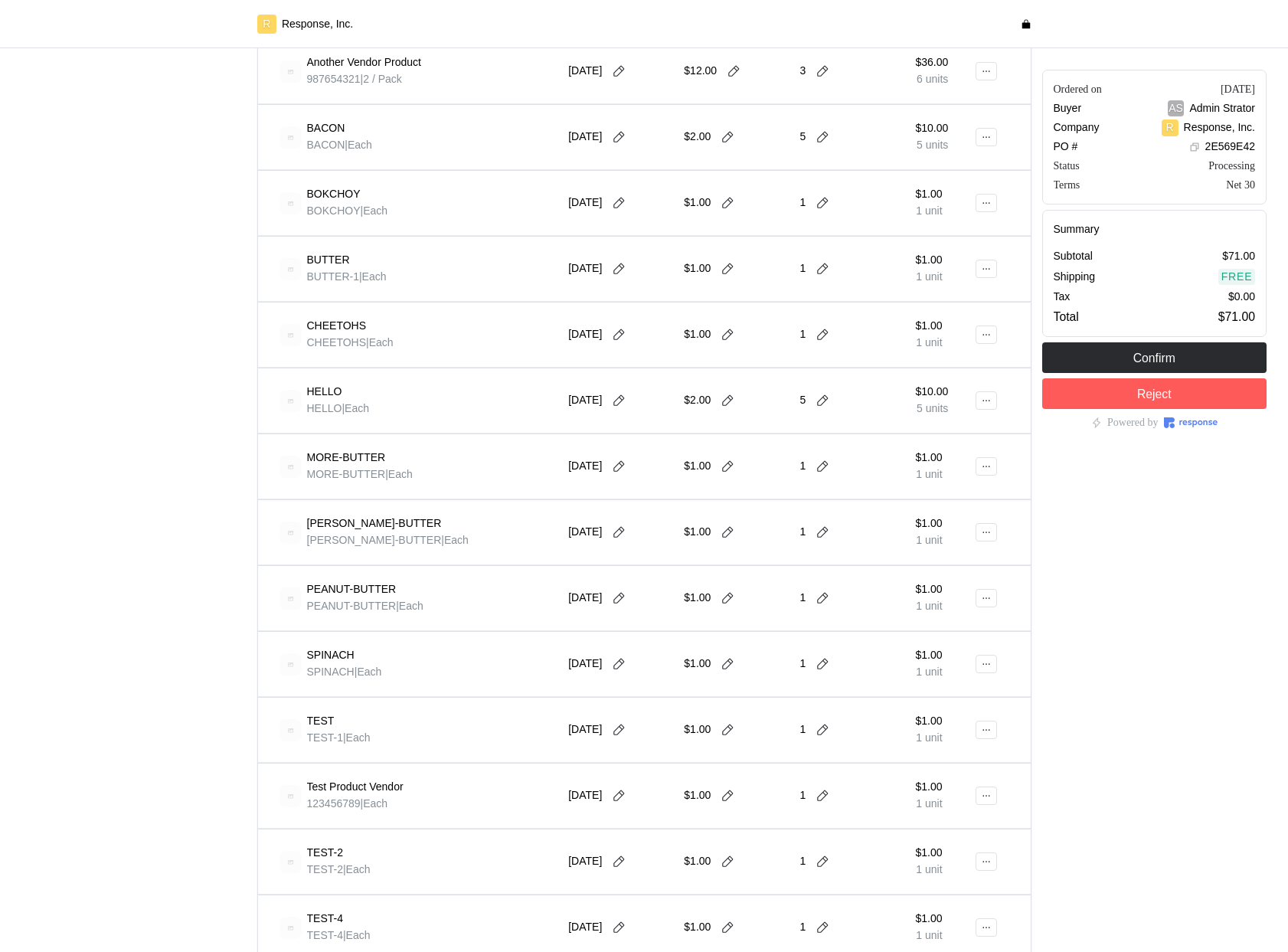
scroll to position [260, 0]
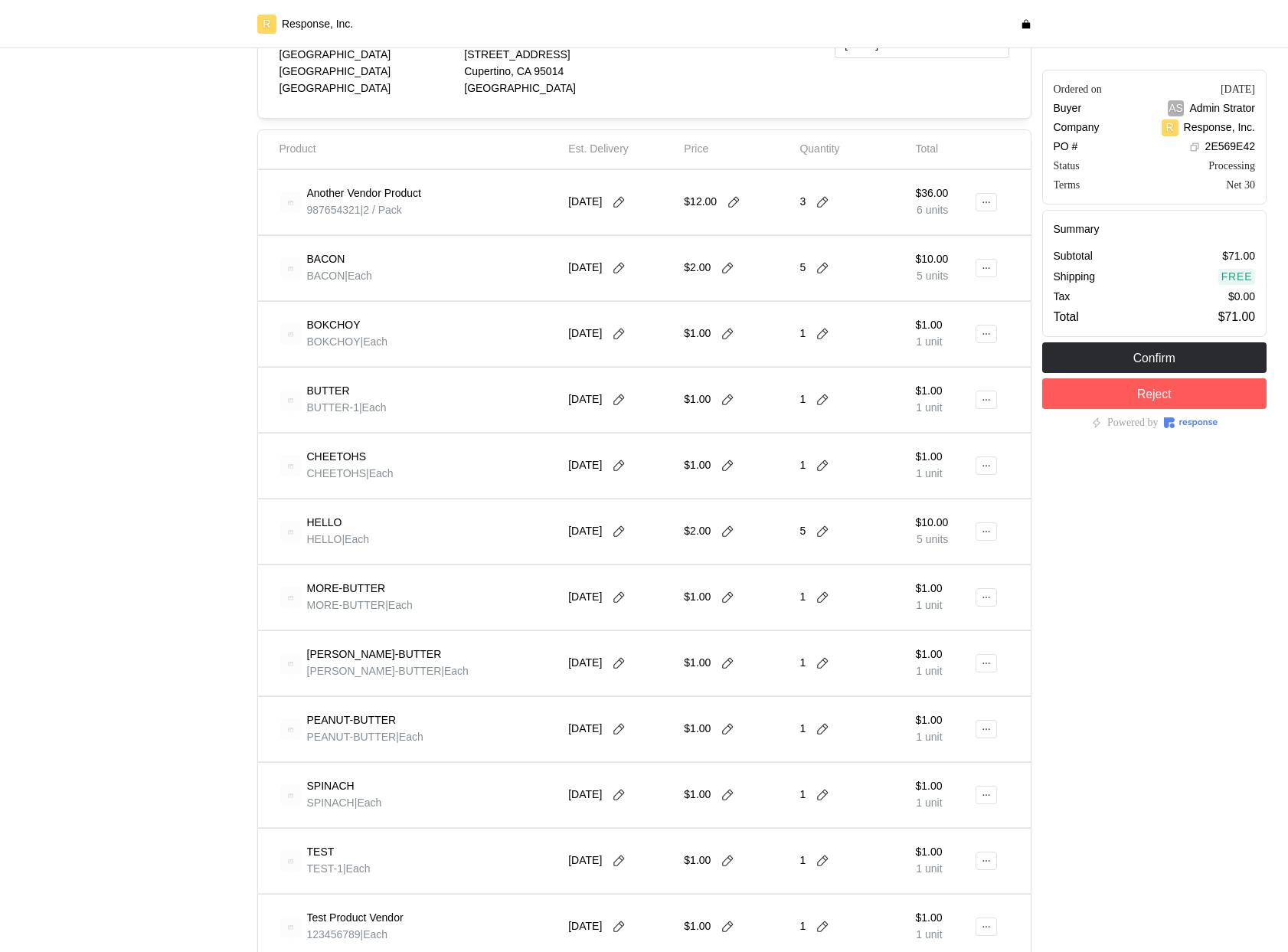
click at [358, 480] on p "CHEETOHS | Each" at bounding box center [351, 474] width 87 height 17
click at [976, 467] on button at bounding box center [986, 466] width 21 height 19
click at [949, 498] on p "Edit" at bounding box center [936, 498] width 98 height 17
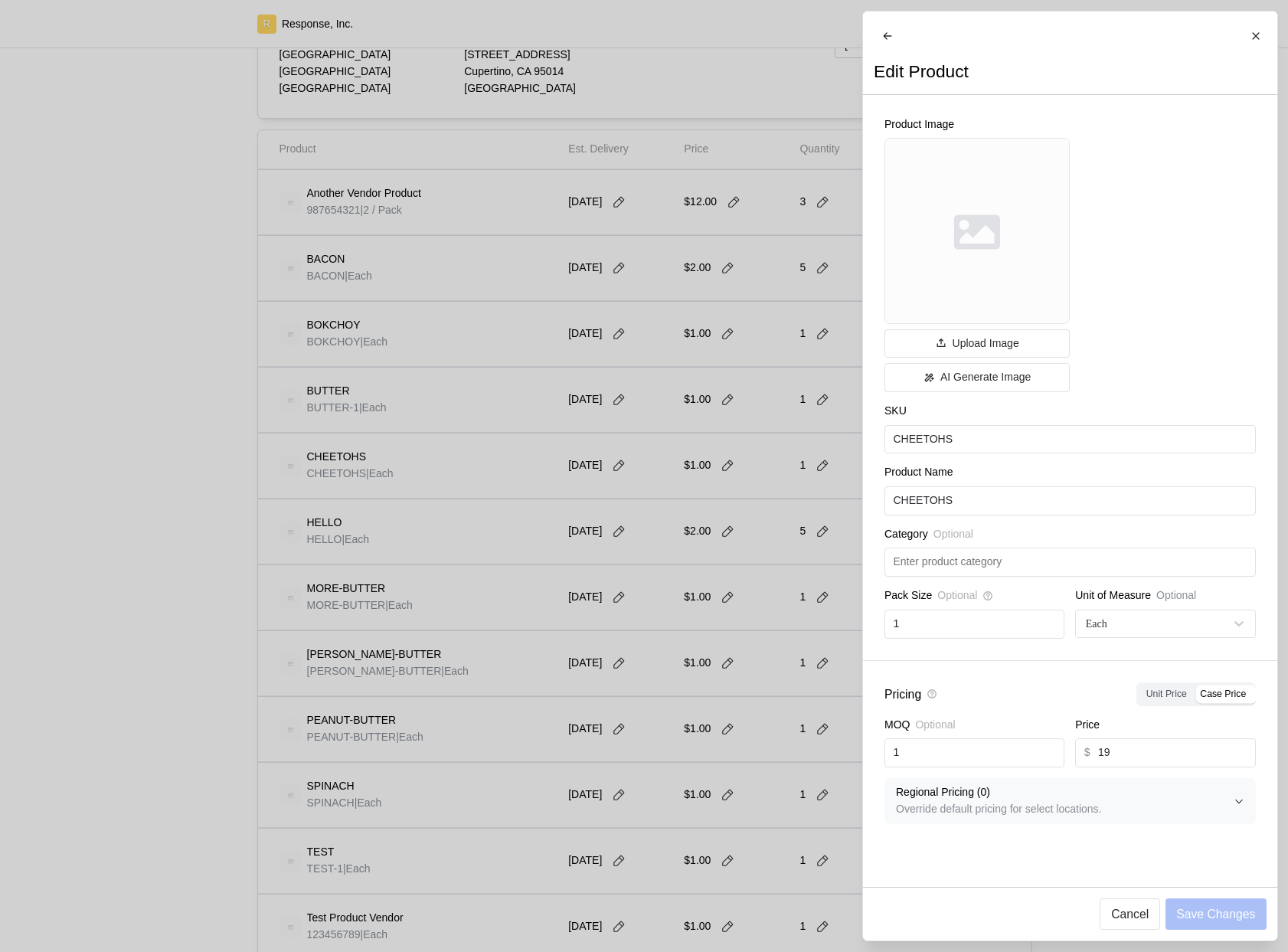
click at [560, 565] on div at bounding box center [644, 476] width 1288 height 952
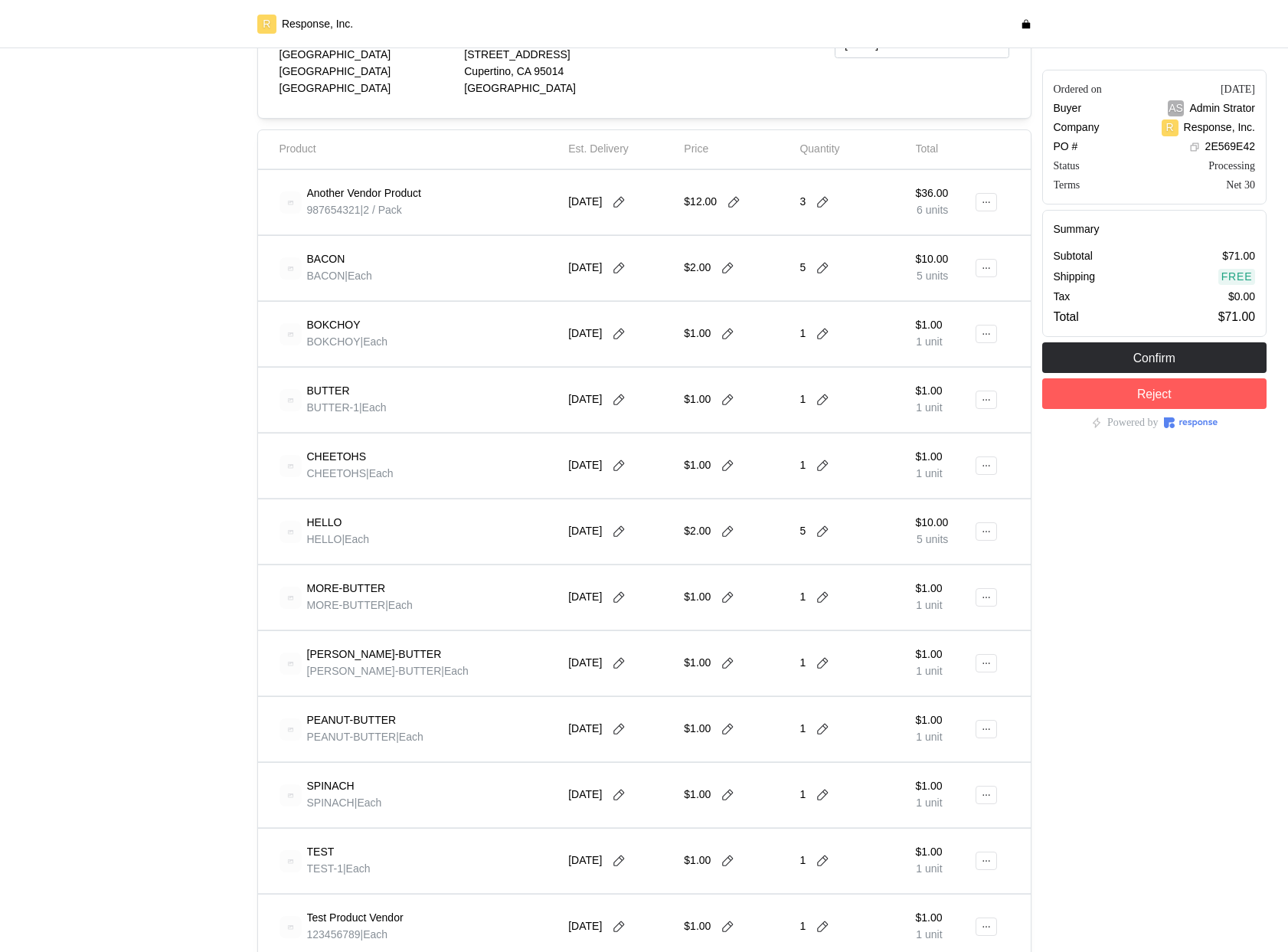
click at [972, 464] on div "$1.00 1 unit" at bounding box center [945, 466] width 59 height 43
click at [985, 464] on icon at bounding box center [986, 466] width 11 height 11
click at [936, 502] on p "Edit" at bounding box center [936, 498] width 98 height 17
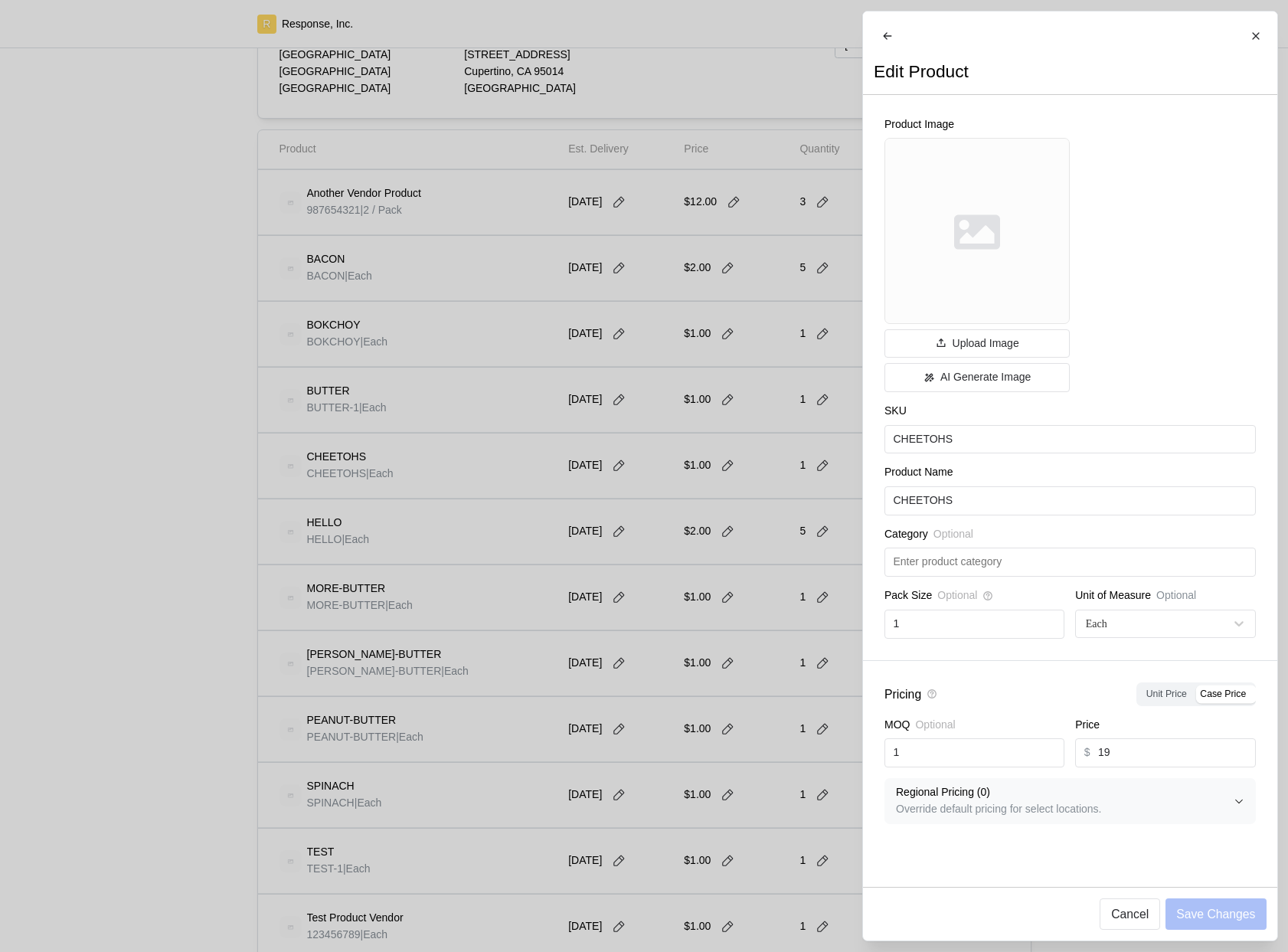
click at [755, 585] on div at bounding box center [644, 476] width 1288 height 952
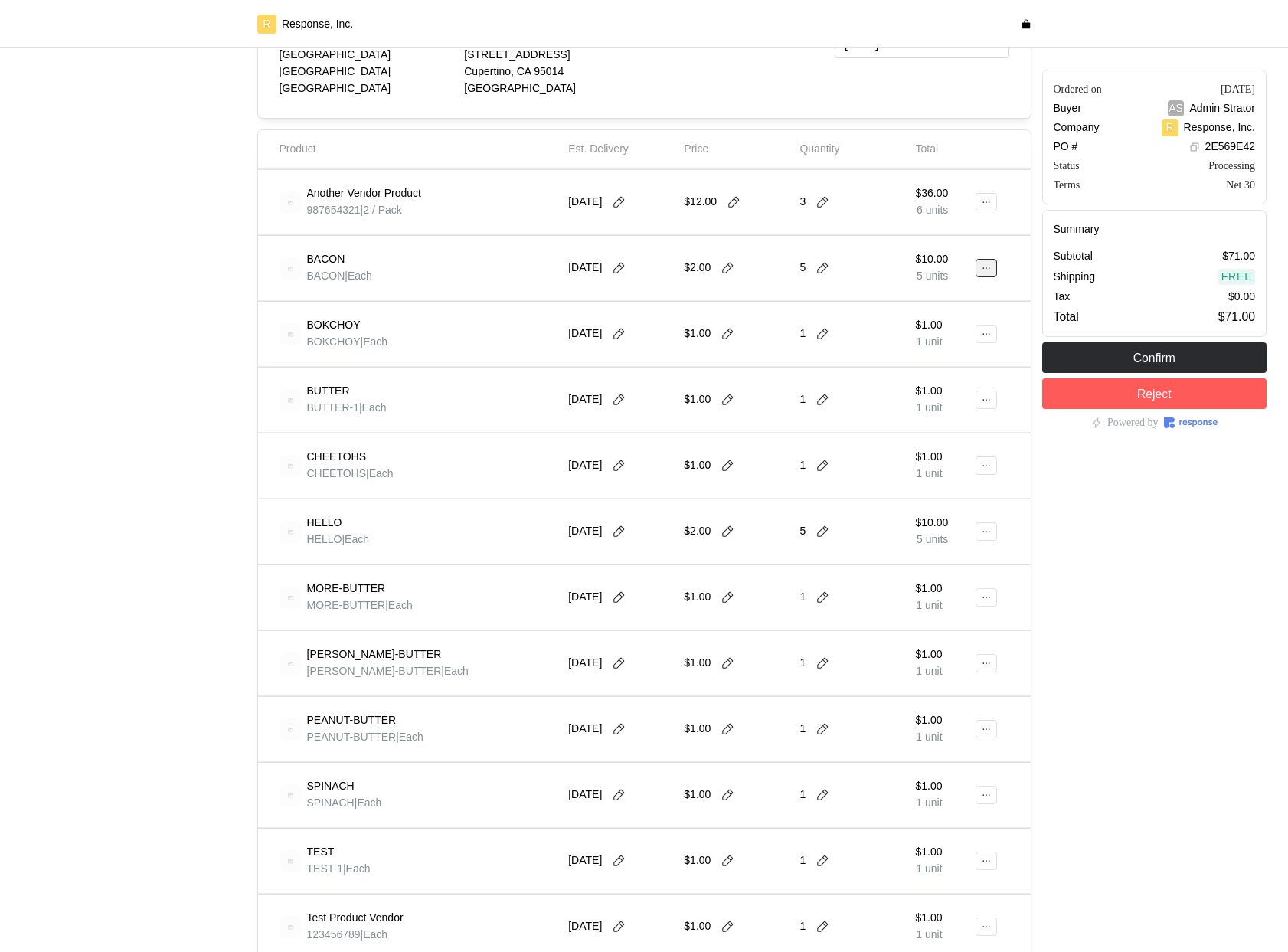
click at [993, 270] on button at bounding box center [986, 268] width 21 height 19
click at [937, 305] on p "Edit" at bounding box center [936, 301] width 98 height 17
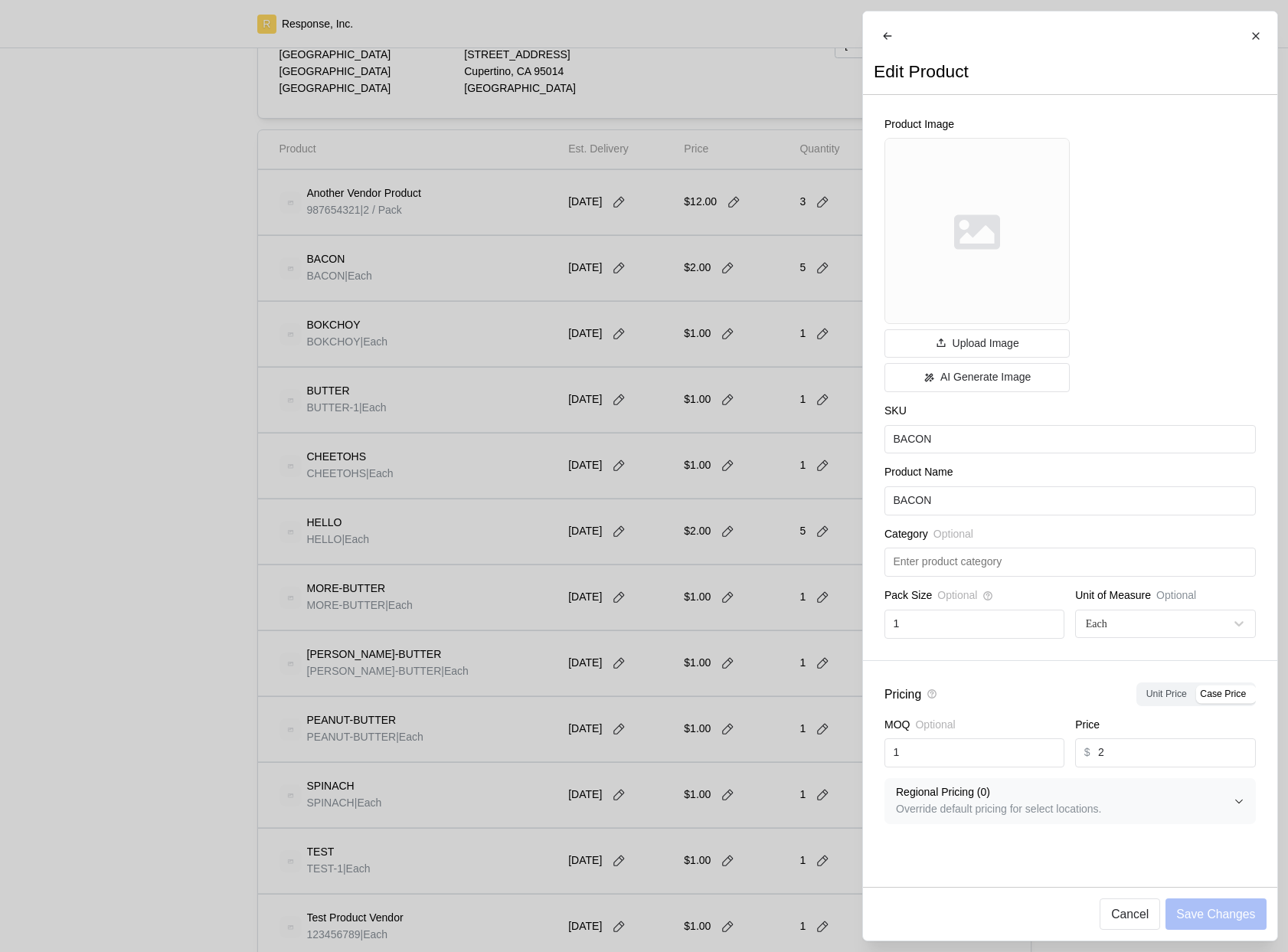
click at [809, 420] on div at bounding box center [644, 476] width 1288 height 952
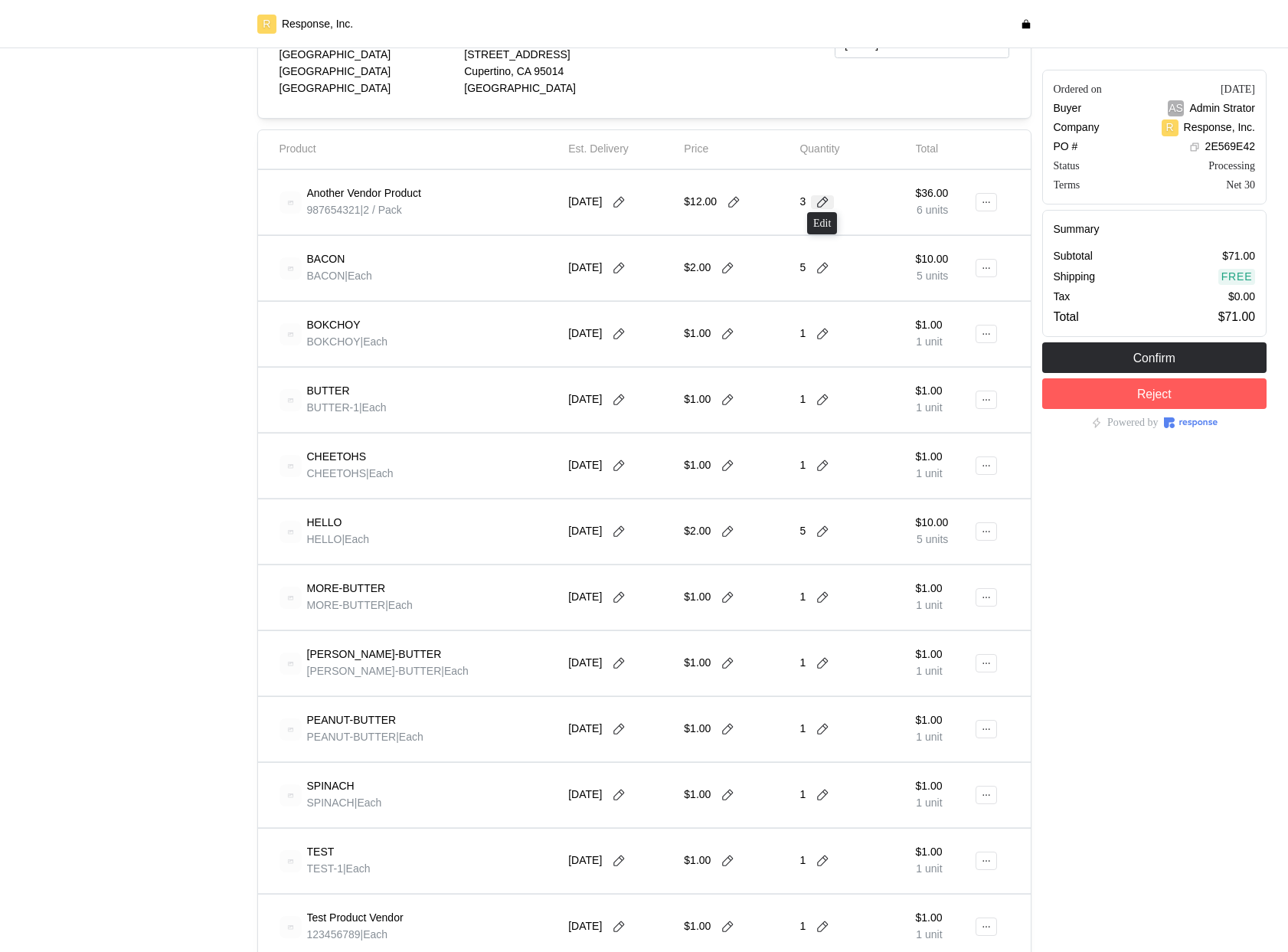
click at [827, 204] on icon at bounding box center [822, 202] width 14 height 14
click at [841, 331] on div "5 $60.00" at bounding box center [880, 328] width 138 height 17
click at [747, 201] on div "$12.00" at bounding box center [736, 202] width 105 height 43
click at [738, 201] on icon at bounding box center [734, 202] width 14 height 14
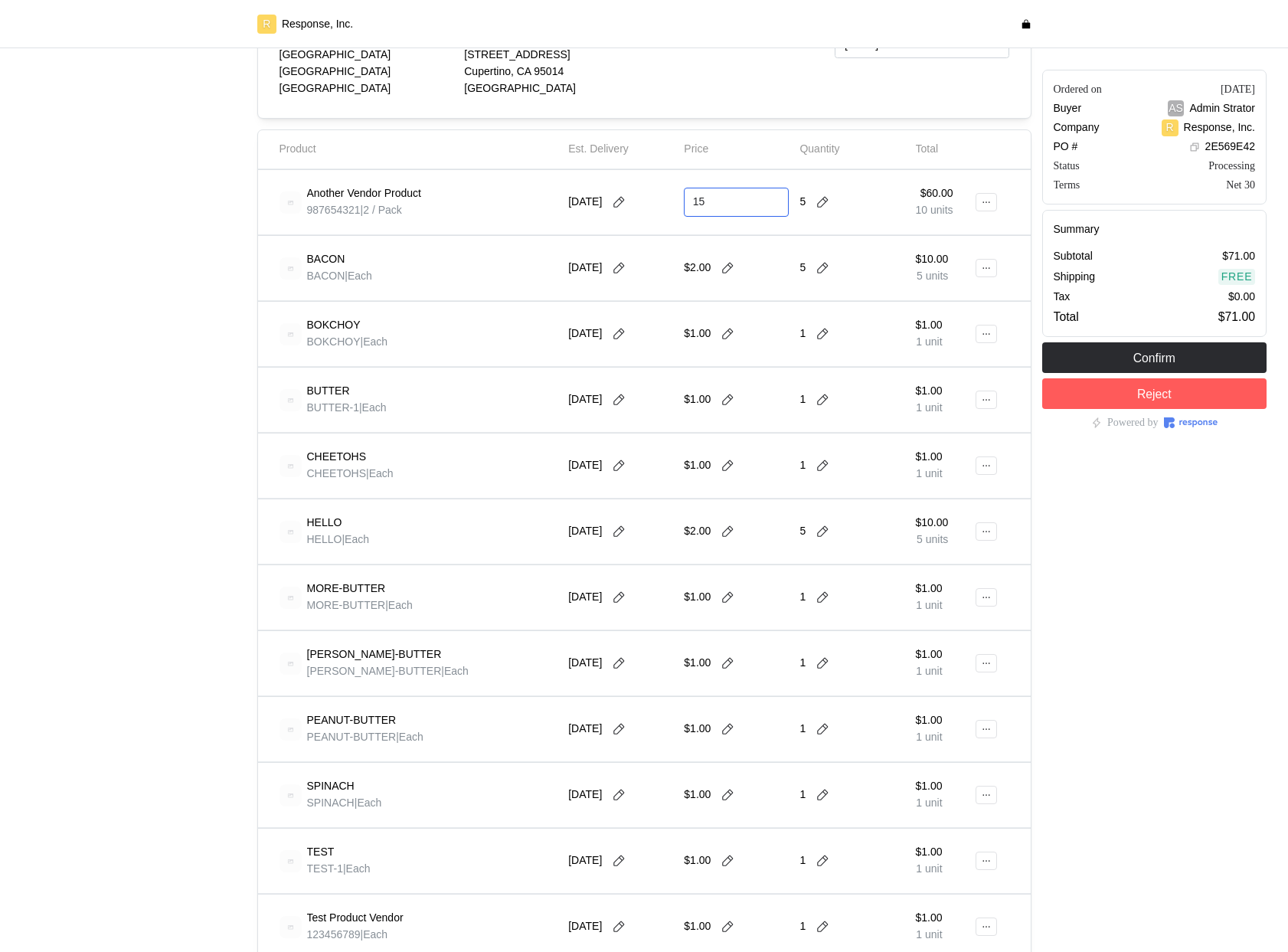
type input "15"
click at [625, 198] on icon at bounding box center [619, 202] width 14 height 14
click at [742, 353] on button "20" at bounding box center [738, 353] width 28 height 28
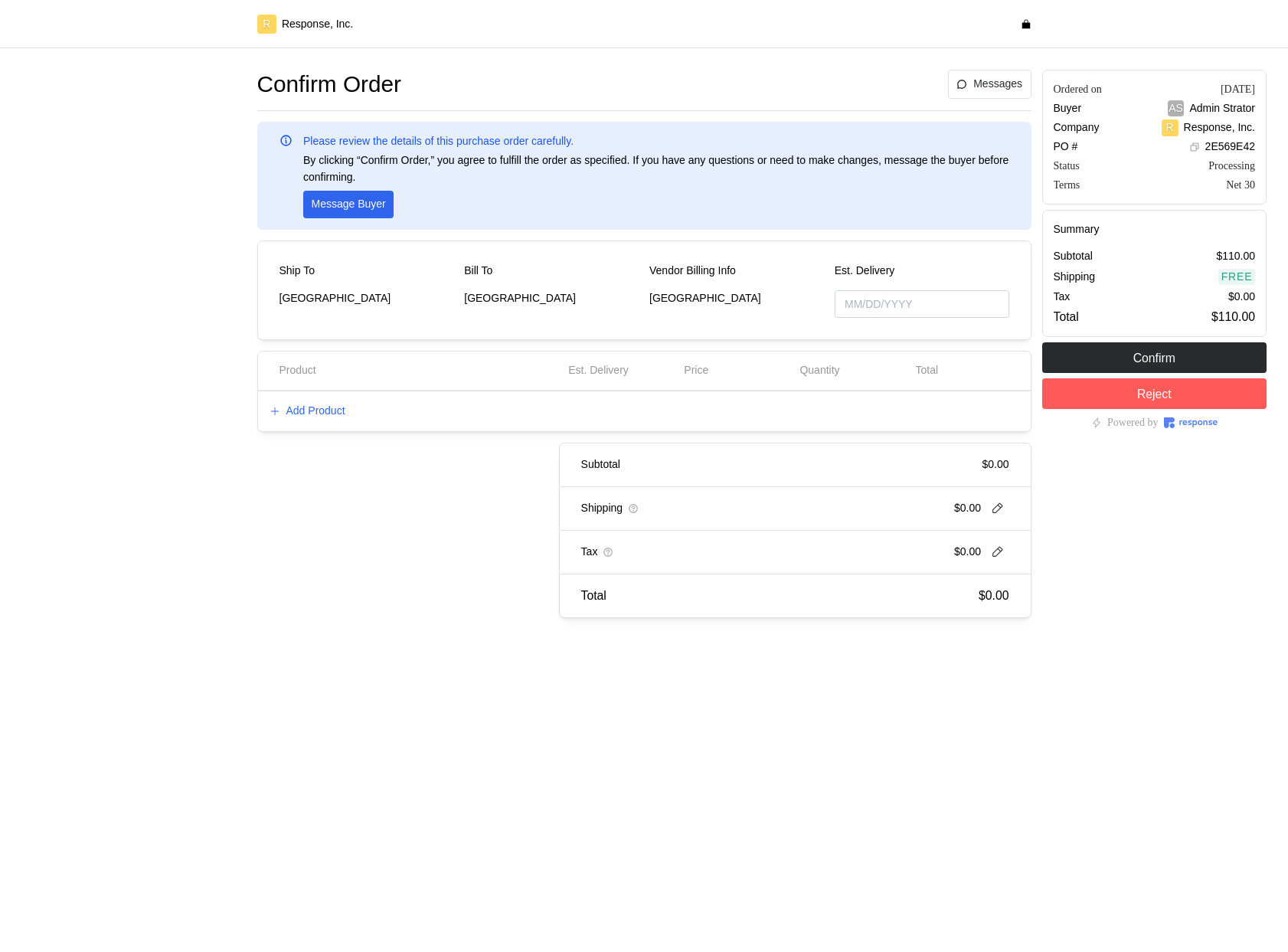
type input "[DATE]"
